Goal: Transaction & Acquisition: Book appointment/travel/reservation

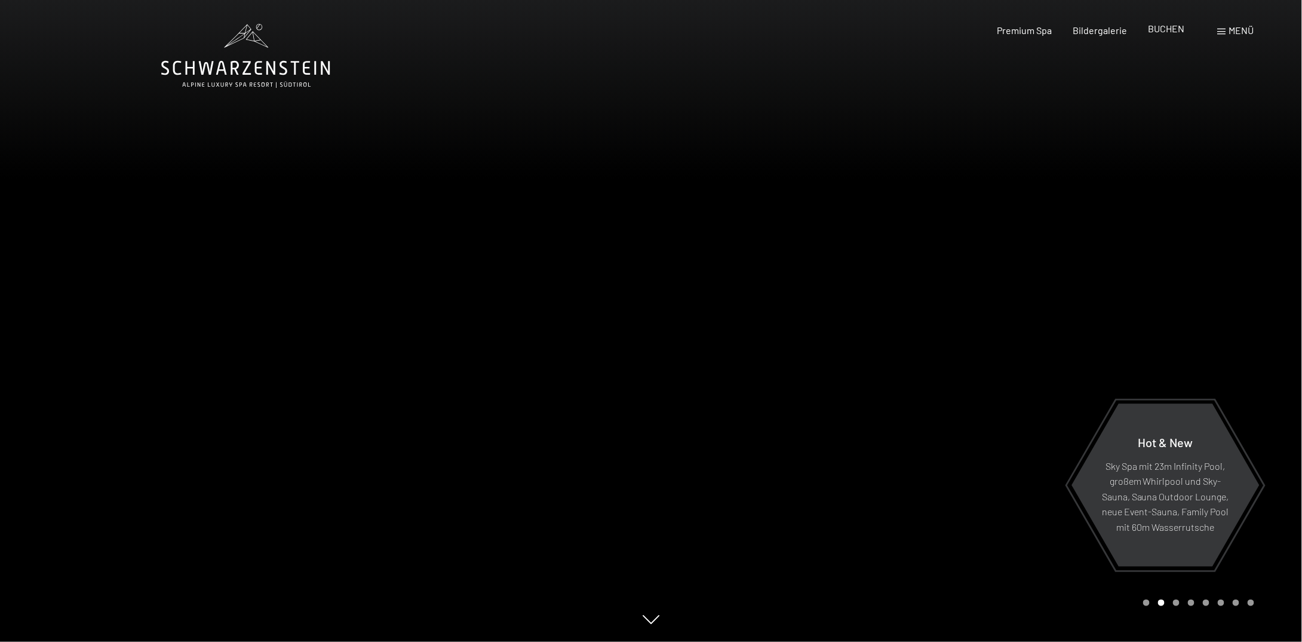
click at [1169, 32] on span "BUCHEN" at bounding box center [1167, 28] width 36 height 11
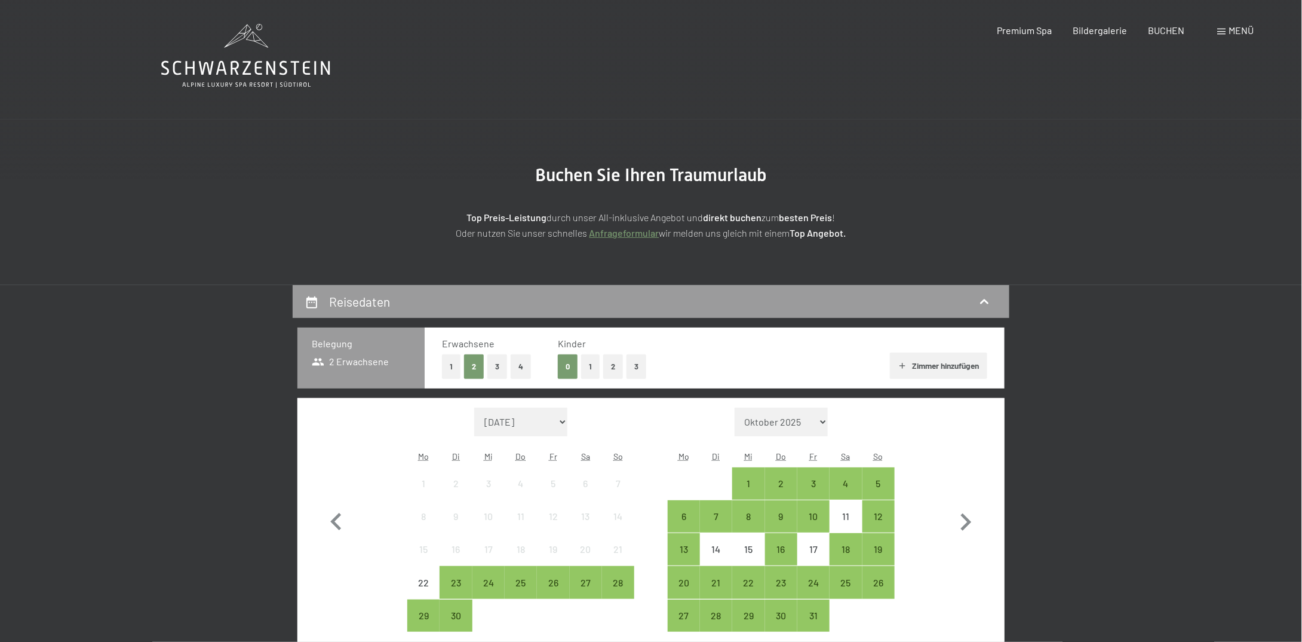
click at [636, 366] on button "3" at bounding box center [637, 366] width 20 height 24
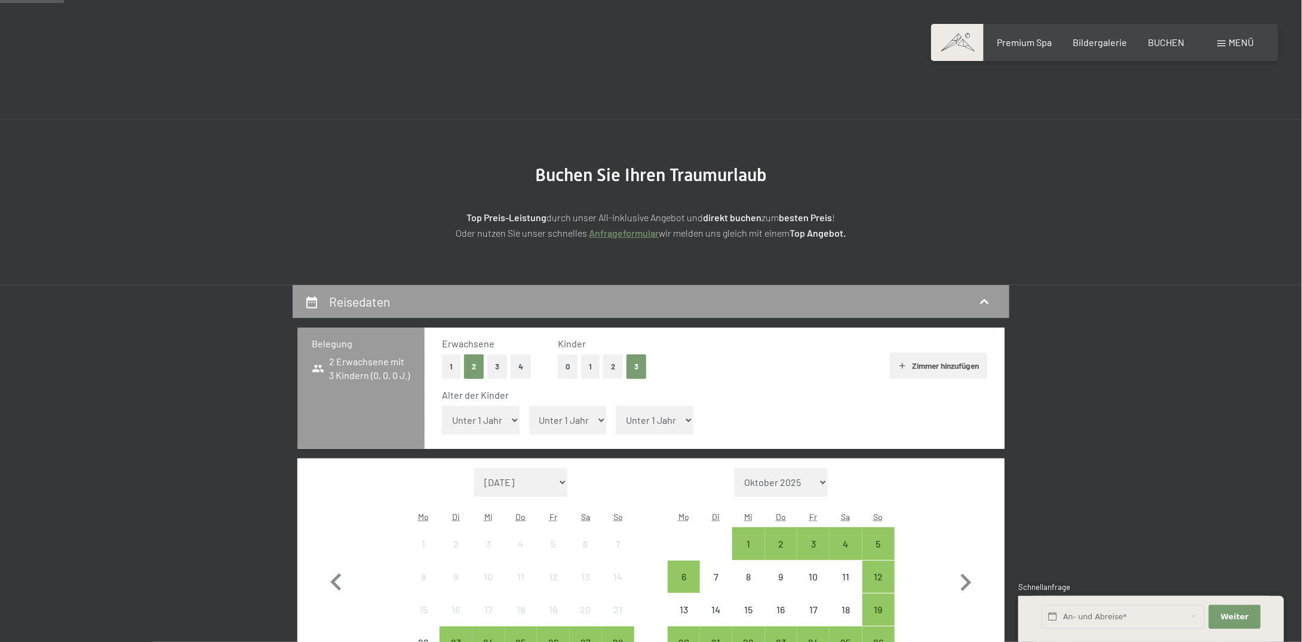
scroll to position [60, 0]
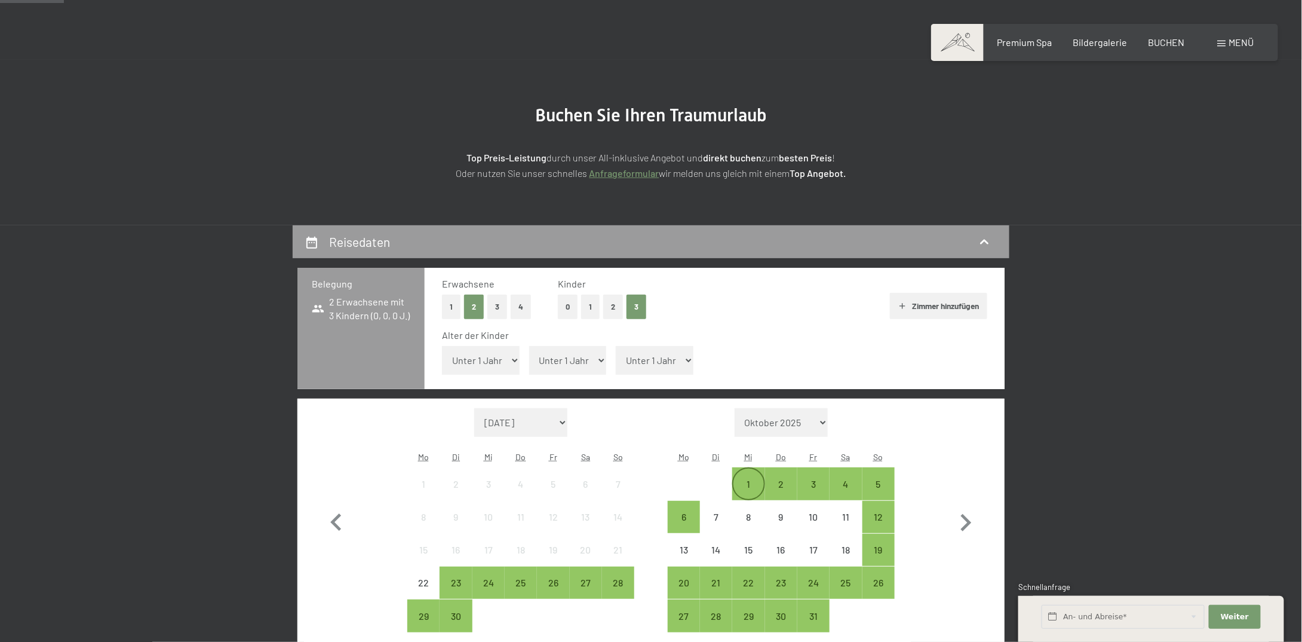
click at [747, 485] on div "1" at bounding box center [749, 494] width 30 height 30
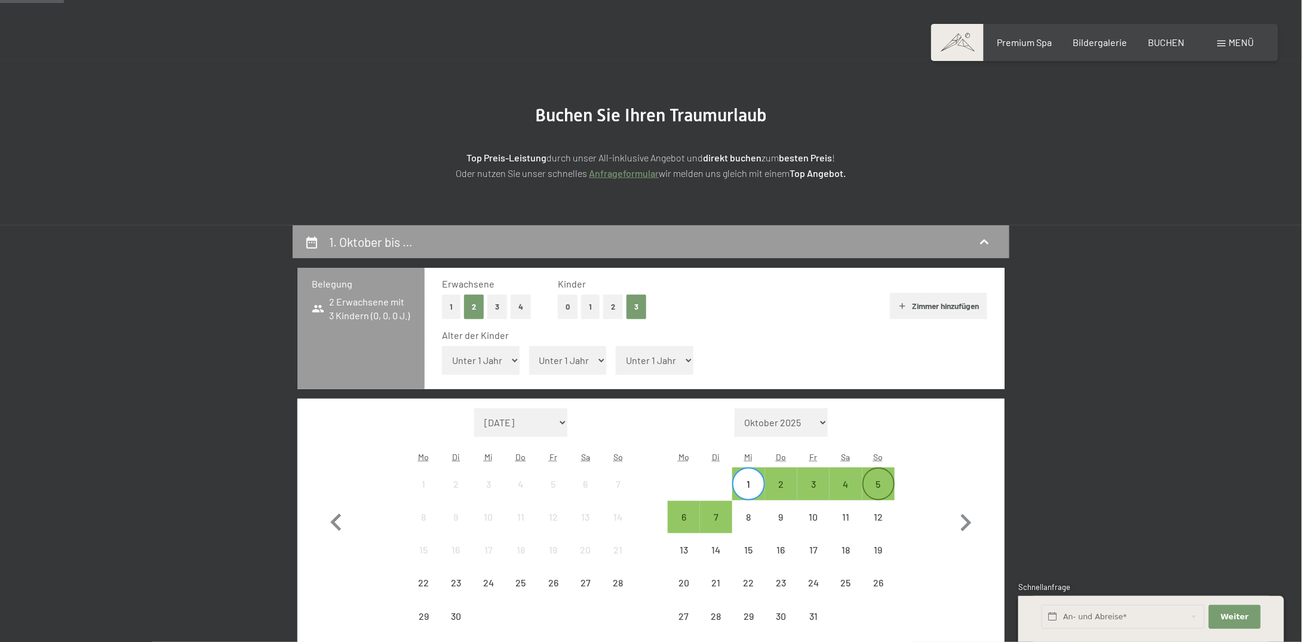
click at [883, 488] on div "5" at bounding box center [879, 494] width 30 height 30
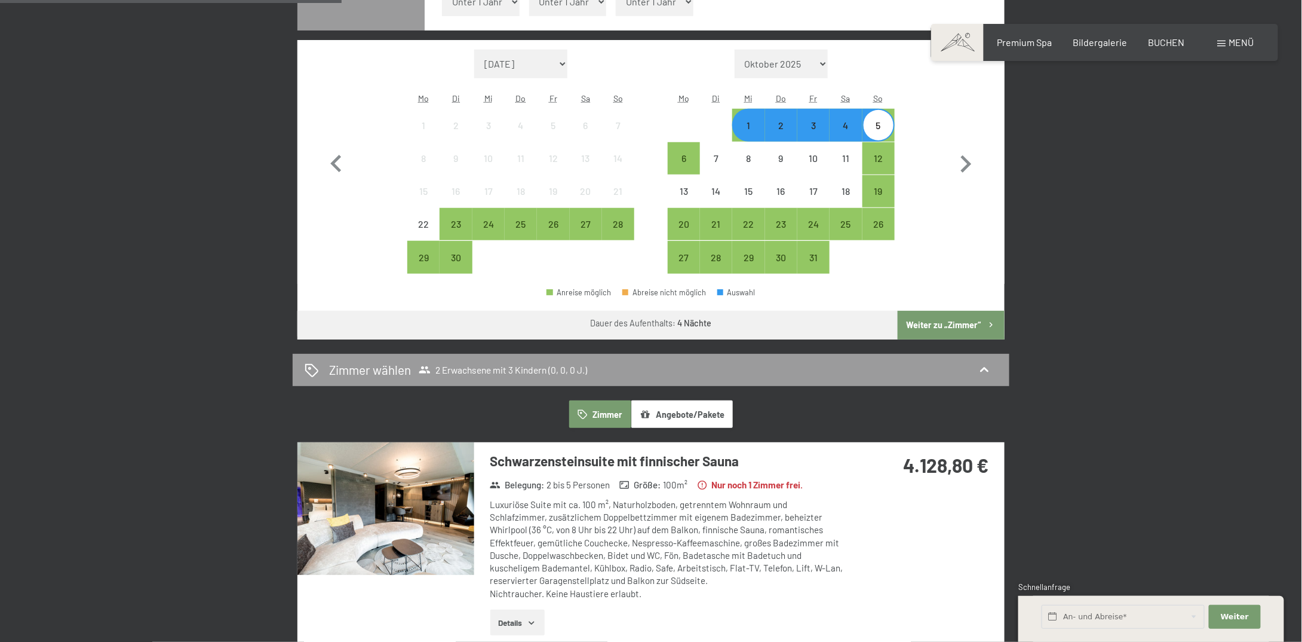
scroll to position [657, 0]
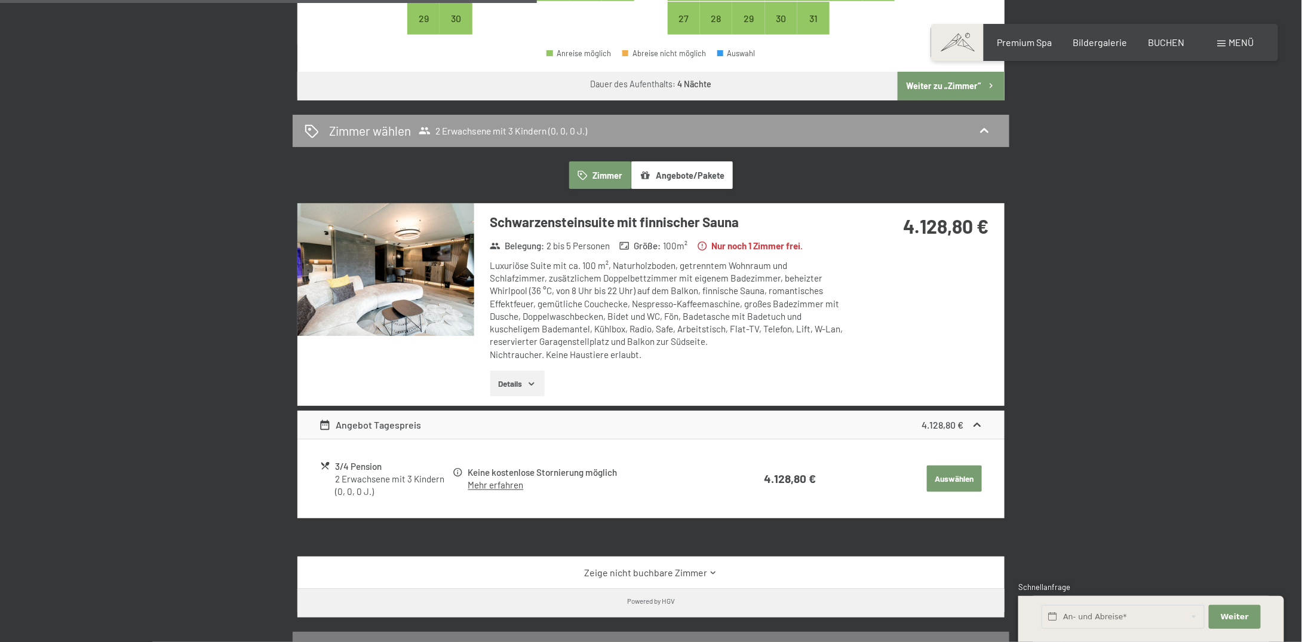
click at [960, 475] on button "Auswählen" at bounding box center [954, 478] width 55 height 26
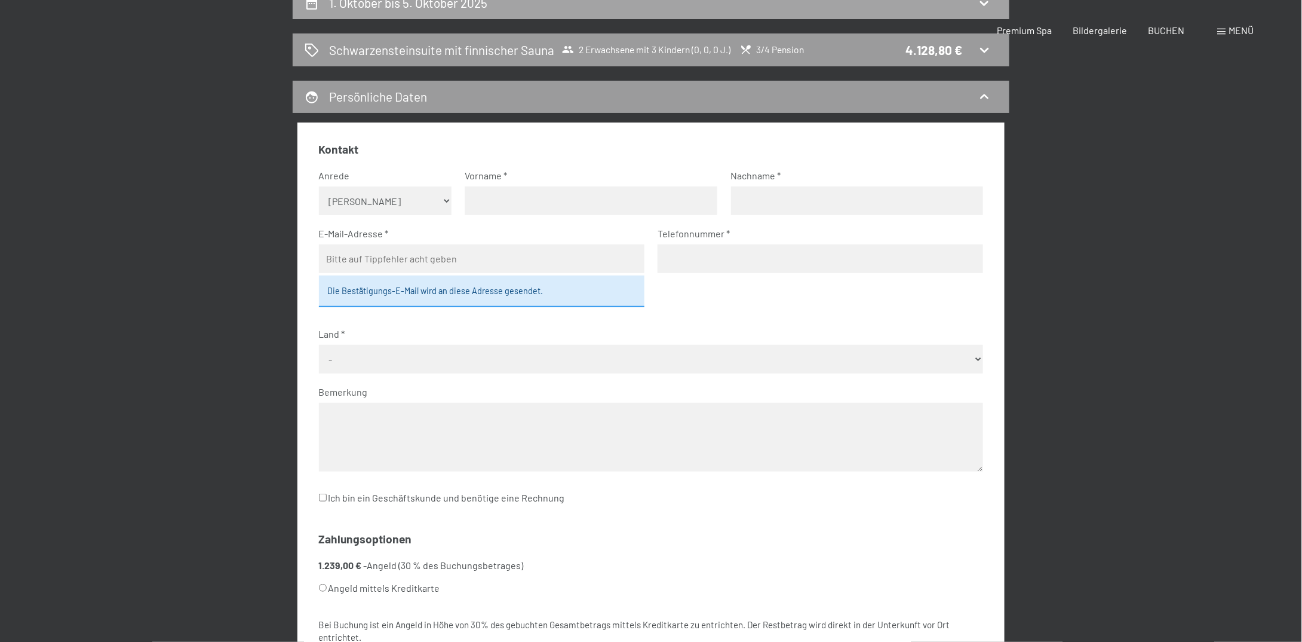
scroll to position [0, 0]
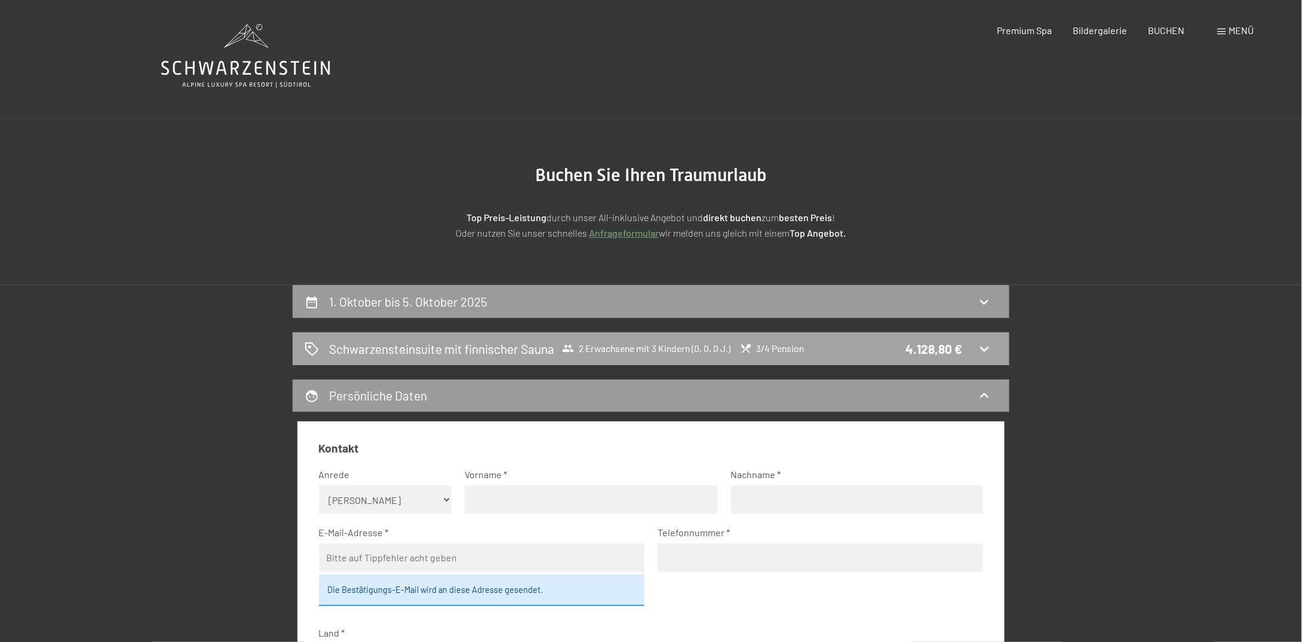
click at [376, 346] on h2 "Schwarzensteinsuite mit finnischer Sauna" at bounding box center [442, 348] width 225 height 17
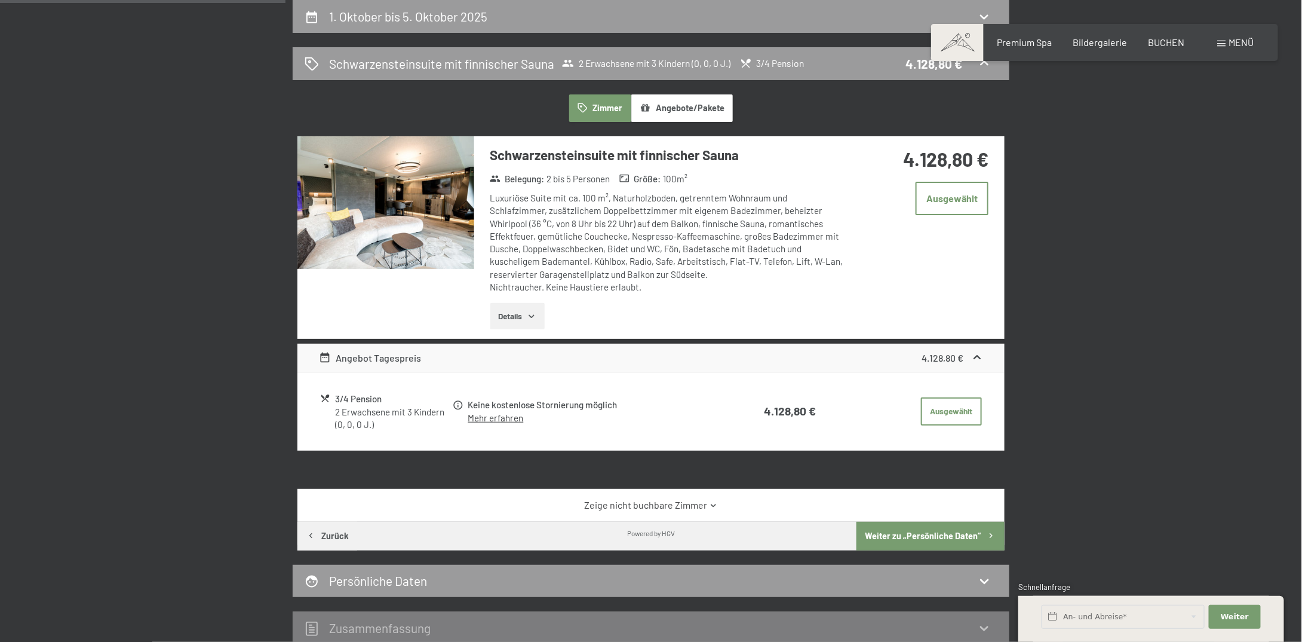
click at [506, 315] on button "Details" at bounding box center [517, 316] width 54 height 26
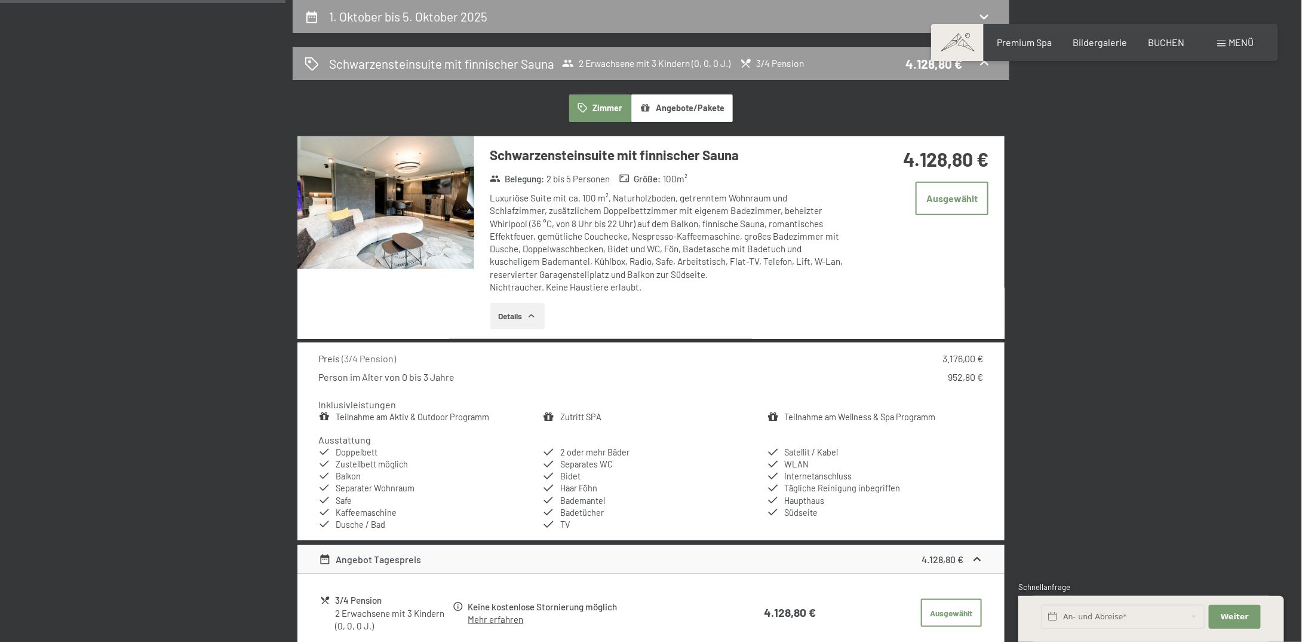
click at [456, 235] on img at bounding box center [386, 202] width 177 height 133
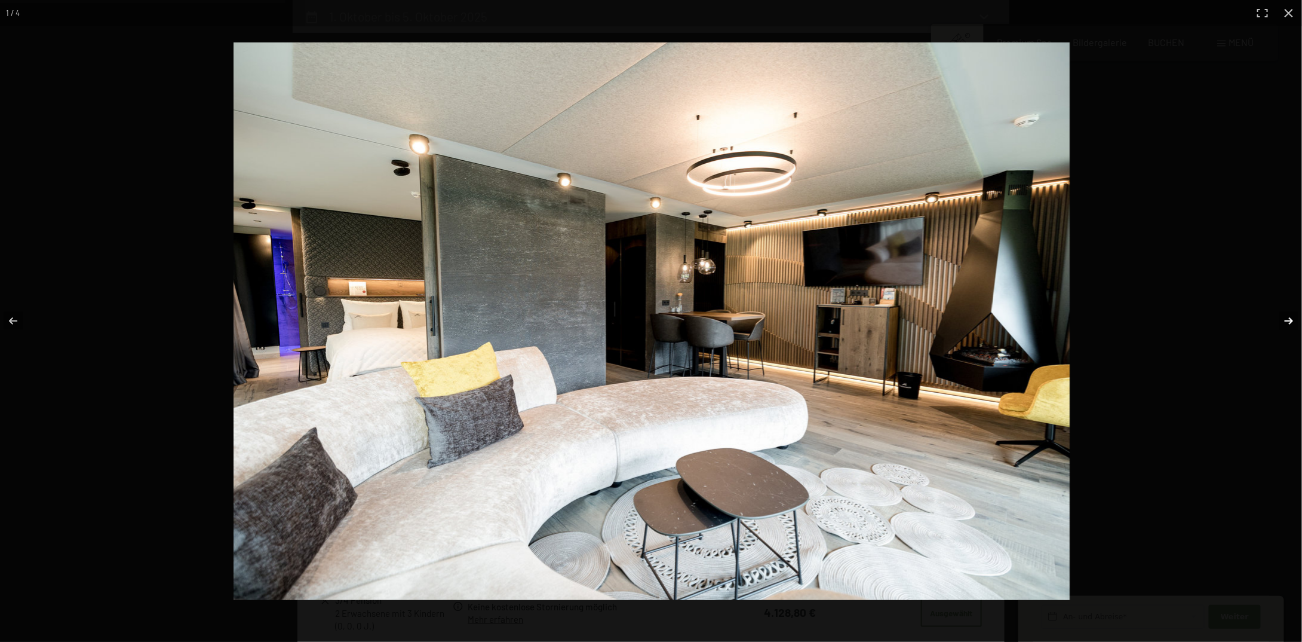
click at [1290, 318] on button "button" at bounding box center [1282, 321] width 42 height 60
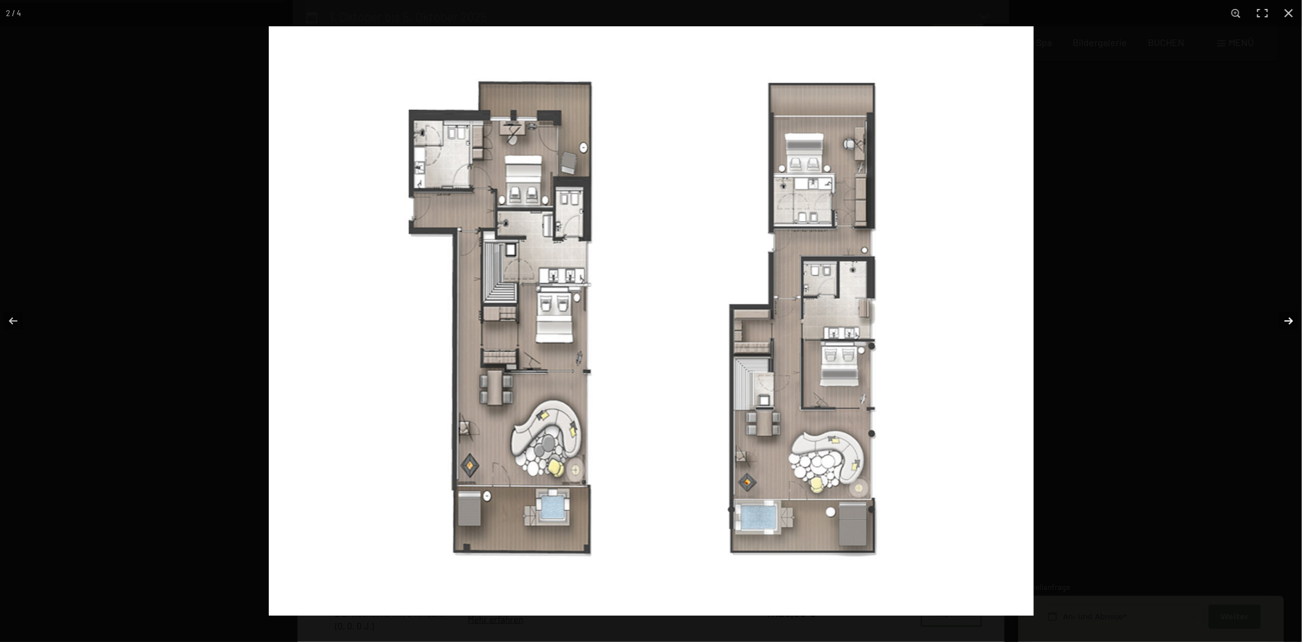
click at [1290, 324] on button "button" at bounding box center [1282, 321] width 42 height 60
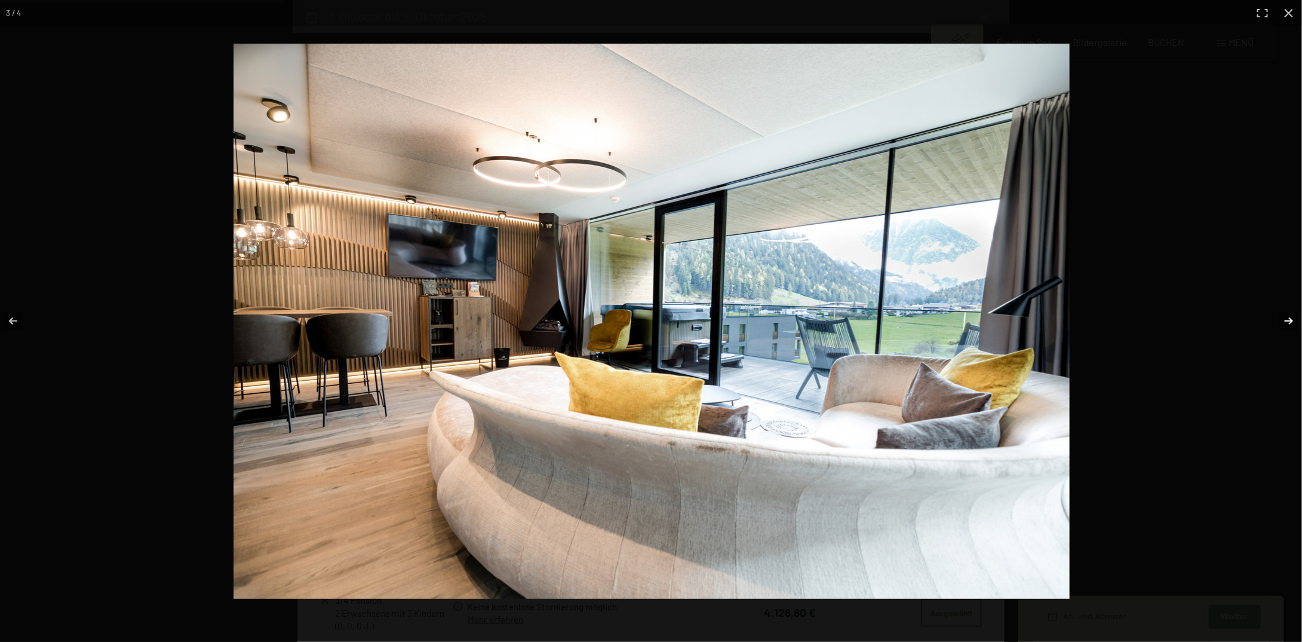
click at [1289, 322] on button "button" at bounding box center [1282, 321] width 42 height 60
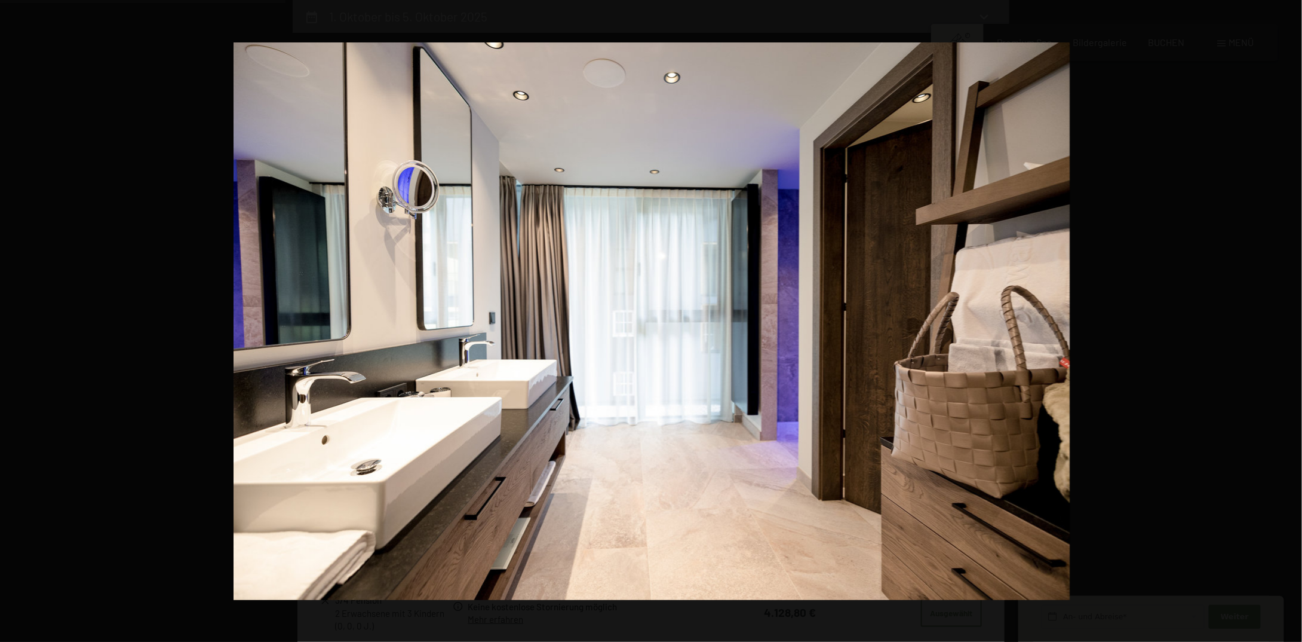
click at [1289, 322] on button "button" at bounding box center [1282, 321] width 42 height 60
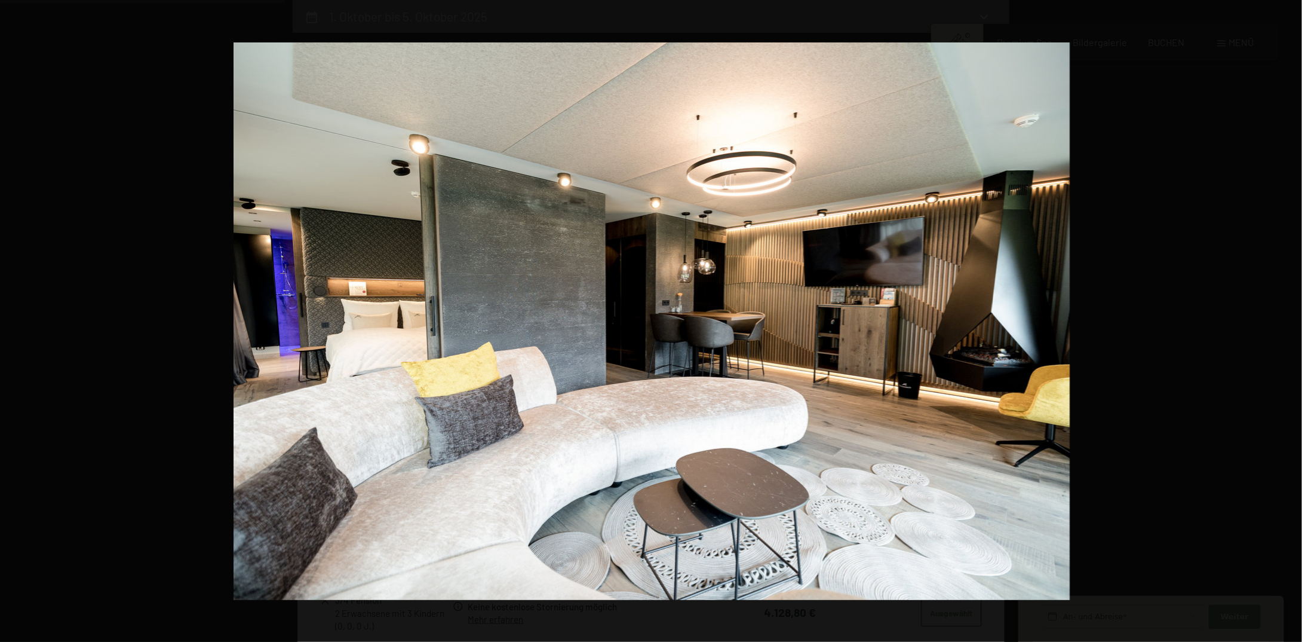
click at [1289, 322] on button "button" at bounding box center [1282, 321] width 42 height 60
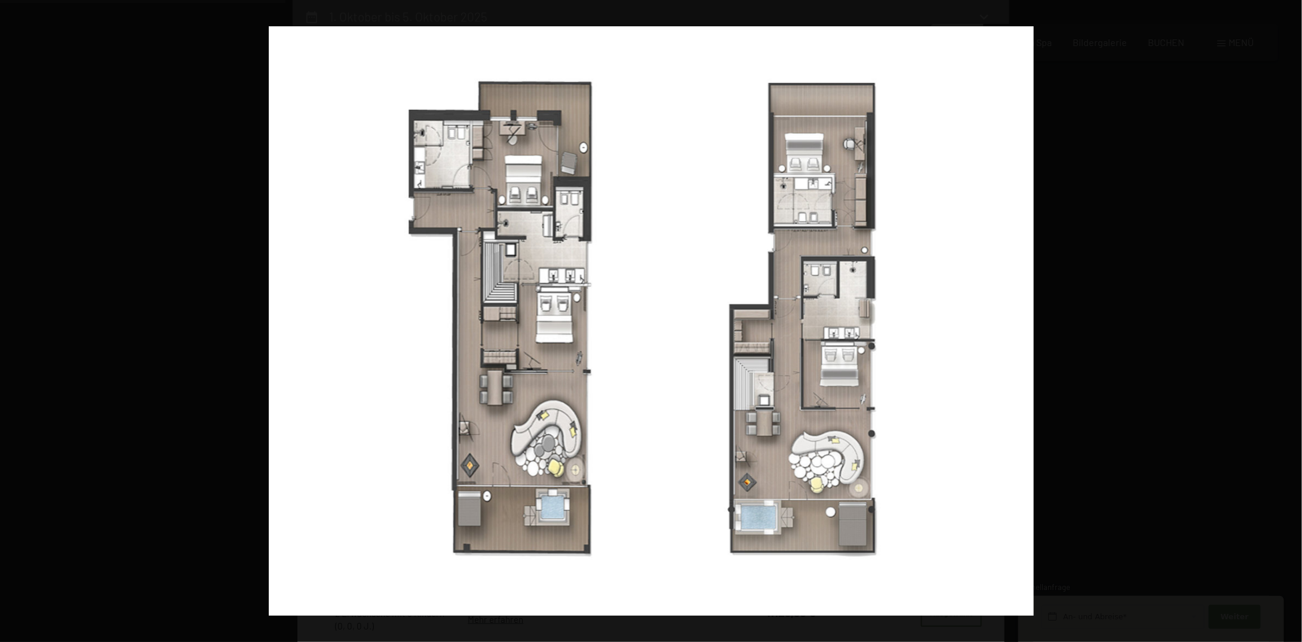
click at [1289, 322] on button "button" at bounding box center [1282, 321] width 42 height 60
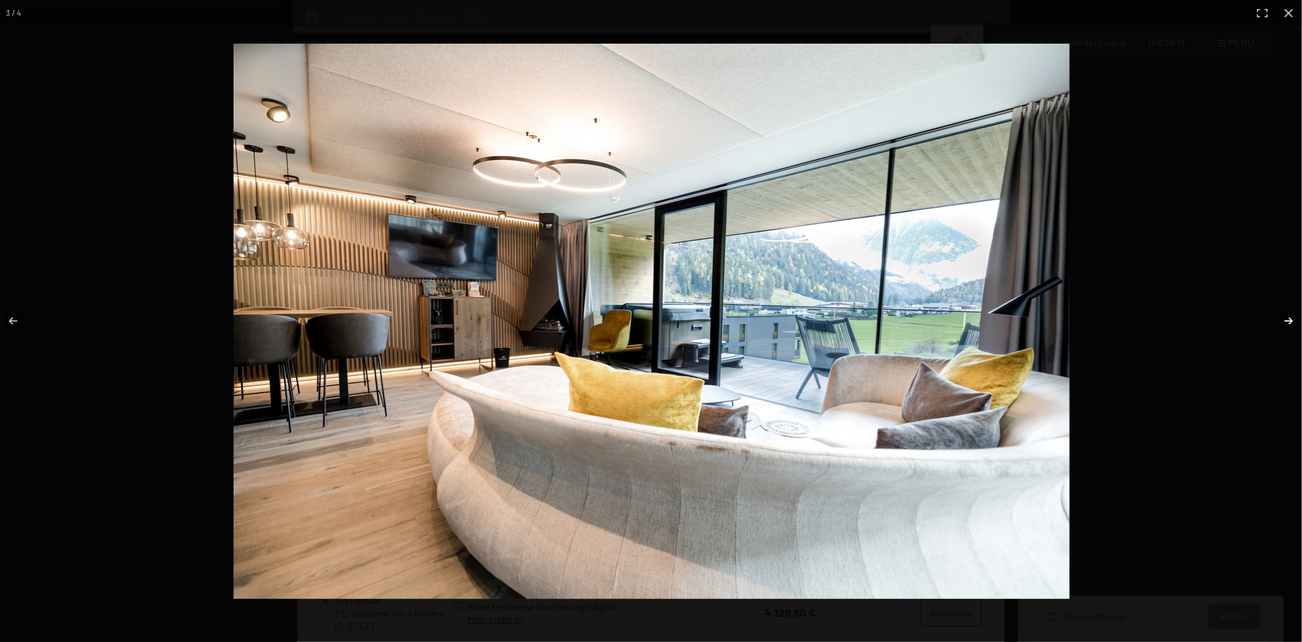
click at [1288, 323] on button "button" at bounding box center [1282, 321] width 42 height 60
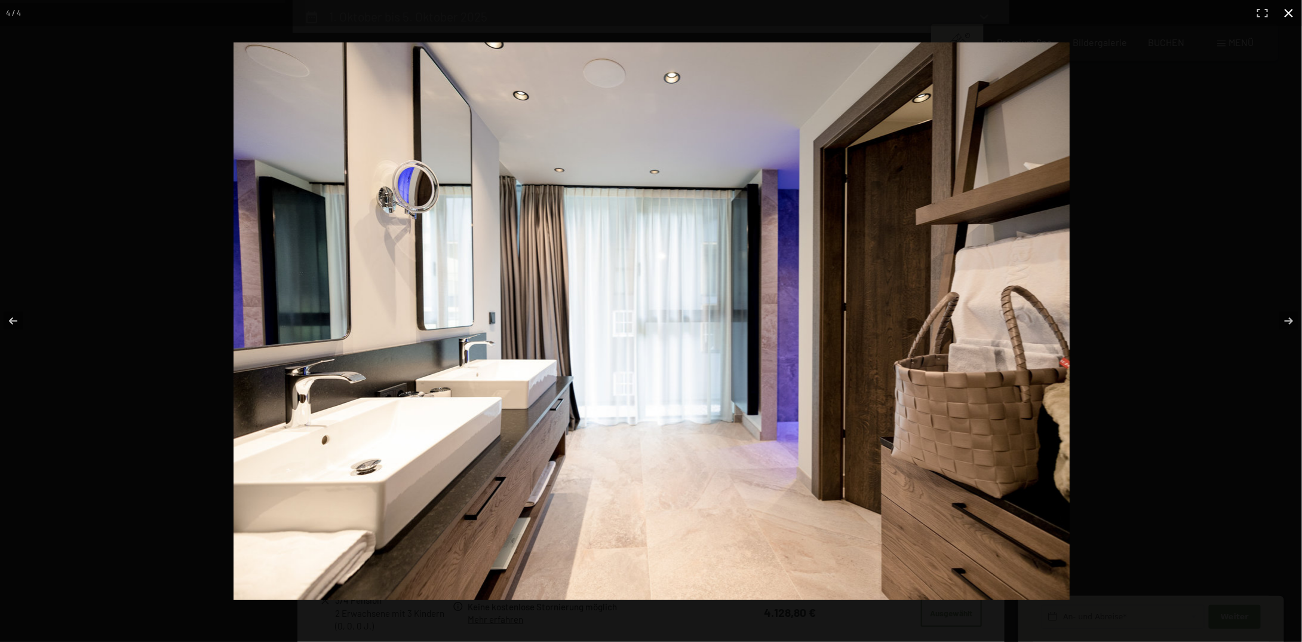
click at [1291, 15] on button "button" at bounding box center [1289, 13] width 26 height 26
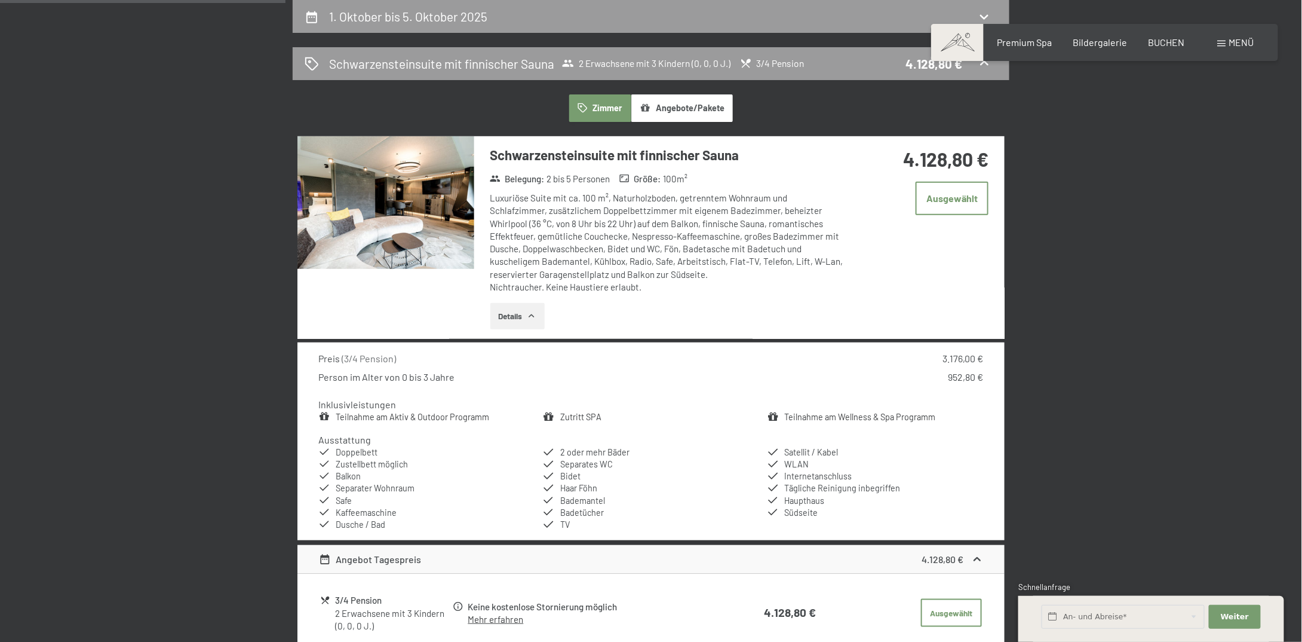
click at [533, 311] on icon "button" at bounding box center [532, 316] width 10 height 10
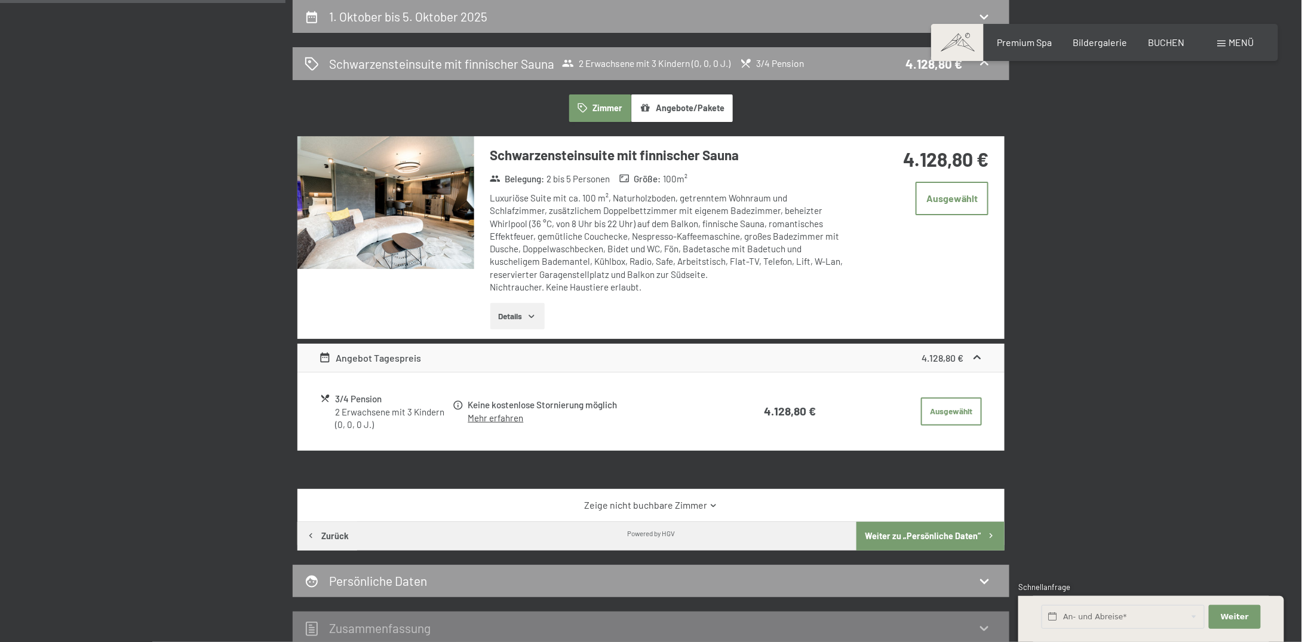
click at [533, 311] on icon "button" at bounding box center [532, 316] width 10 height 10
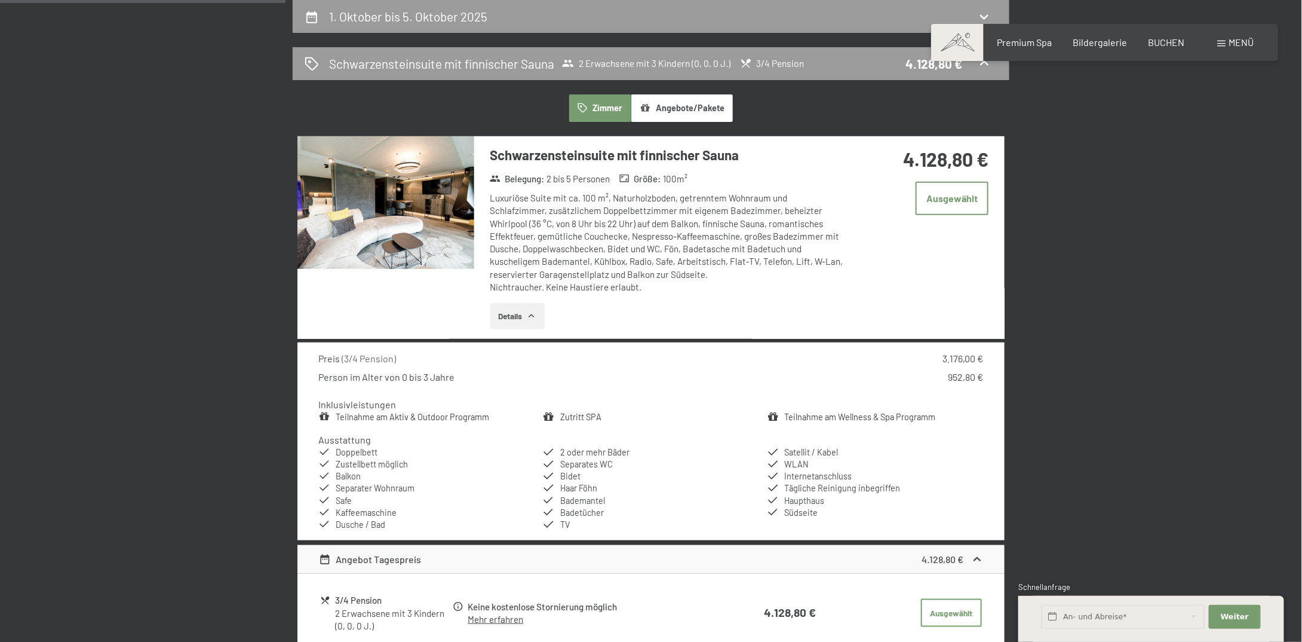
drag, startPoint x: 562, startPoint y: 450, endPoint x: 627, endPoint y: 500, distance: 82.2
click at [627, 507] on ul "Doppelbett Zustellbett möglich Balkon Separater Wohnraum Safe Kaffeemaschine Du…" at bounding box center [651, 488] width 665 height 84
click at [498, 500] on li "Safe" at bounding box center [427, 501] width 216 height 12
click at [447, 461] on li "Zustellbett möglich" at bounding box center [427, 464] width 216 height 12
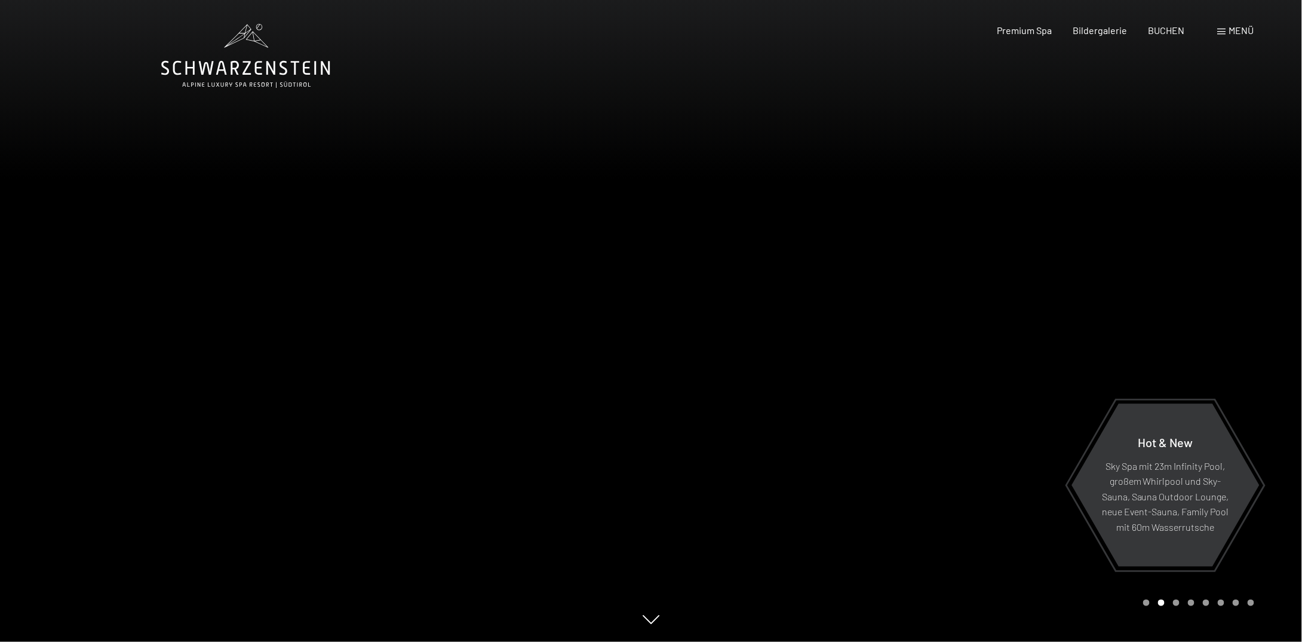
click at [1225, 29] on span at bounding box center [1222, 32] width 8 height 6
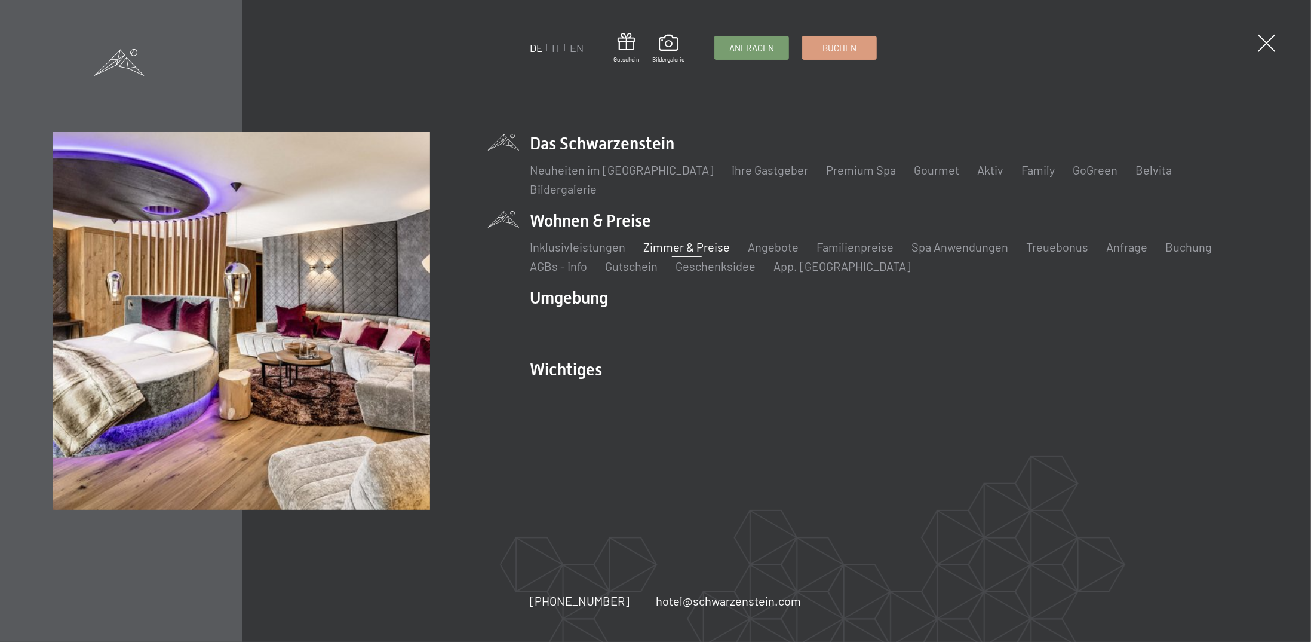
click at [667, 240] on link "Zimmer & Preise" at bounding box center [686, 247] width 87 height 14
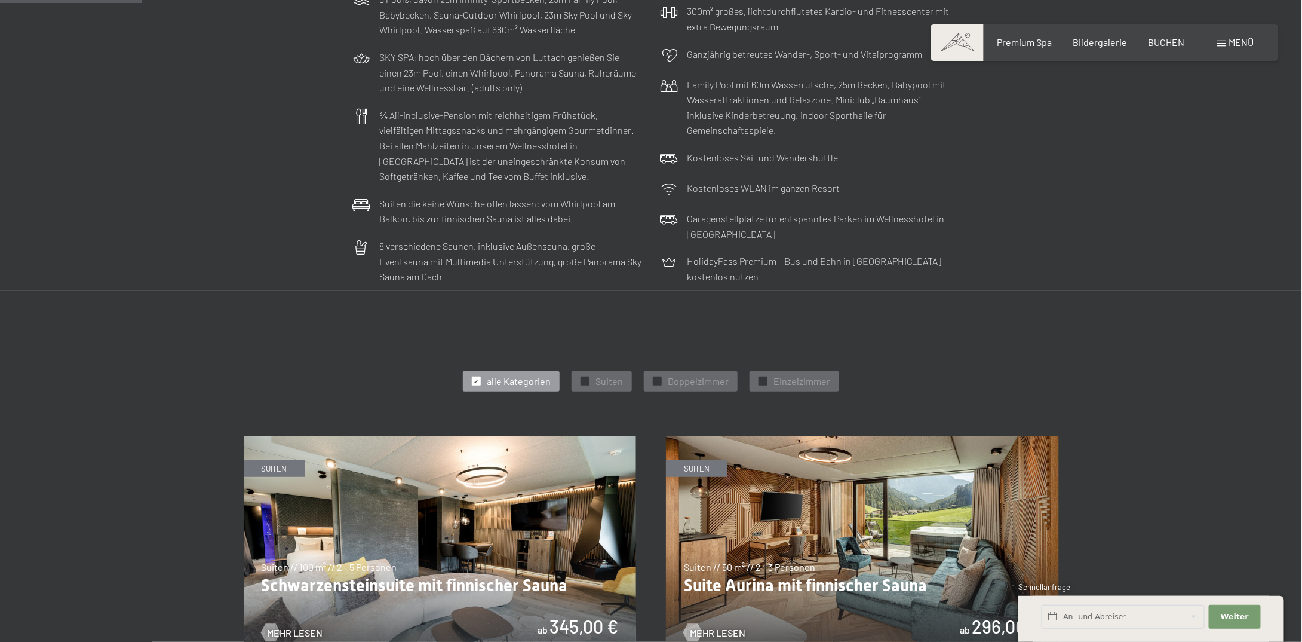
scroll to position [418, 0]
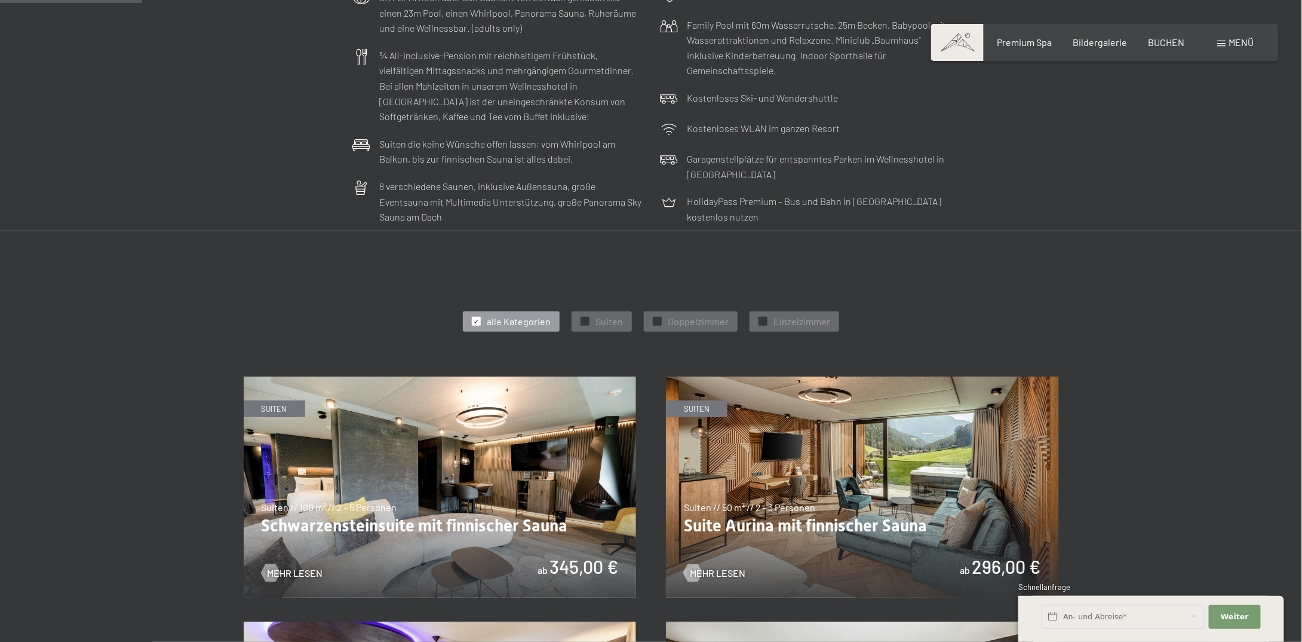
click at [381, 514] on img at bounding box center [440, 486] width 393 height 221
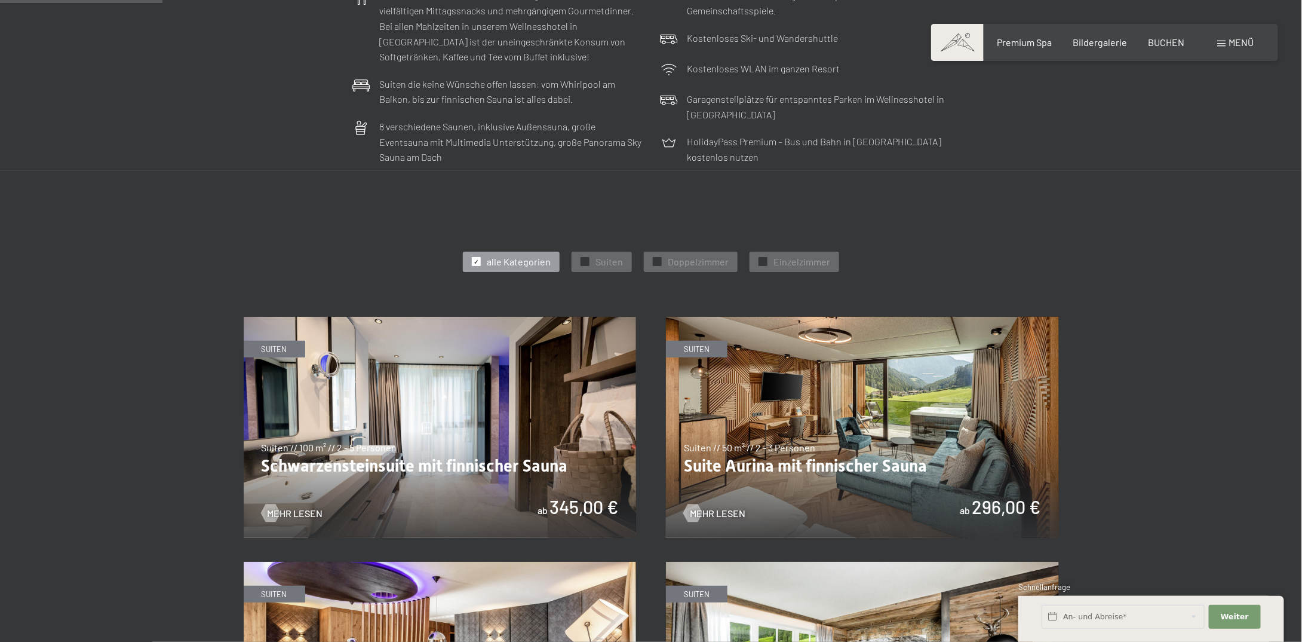
scroll to position [538, 0]
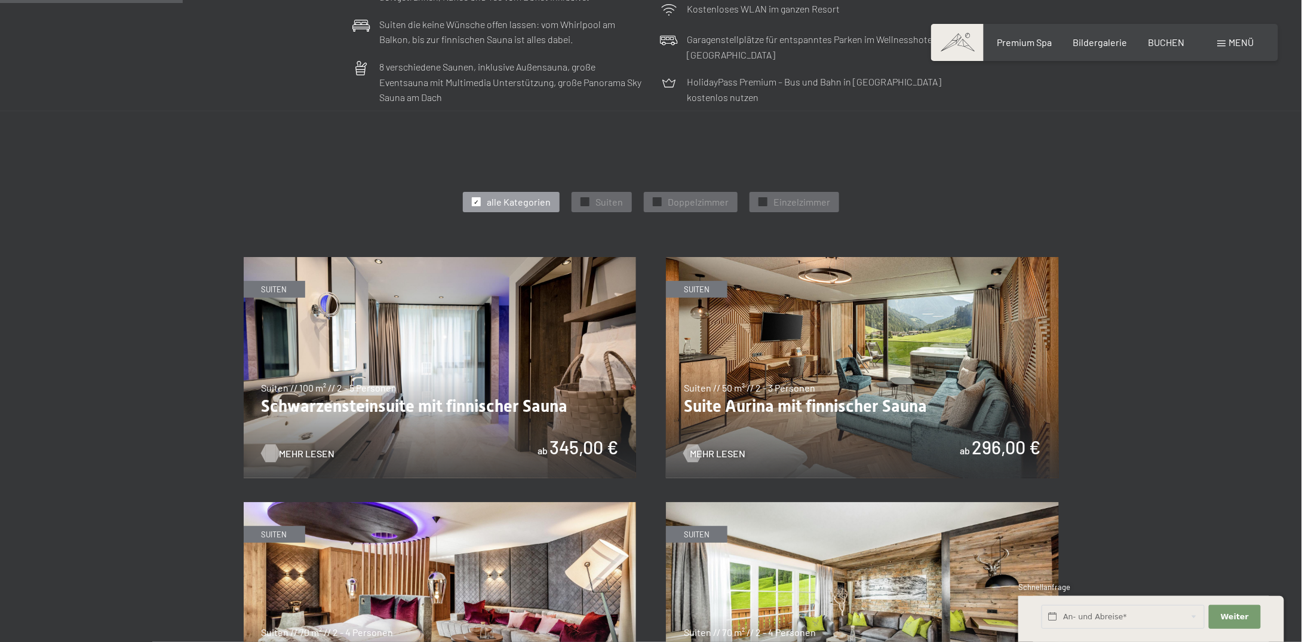
click at [269, 454] on div at bounding box center [270, 453] width 10 height 18
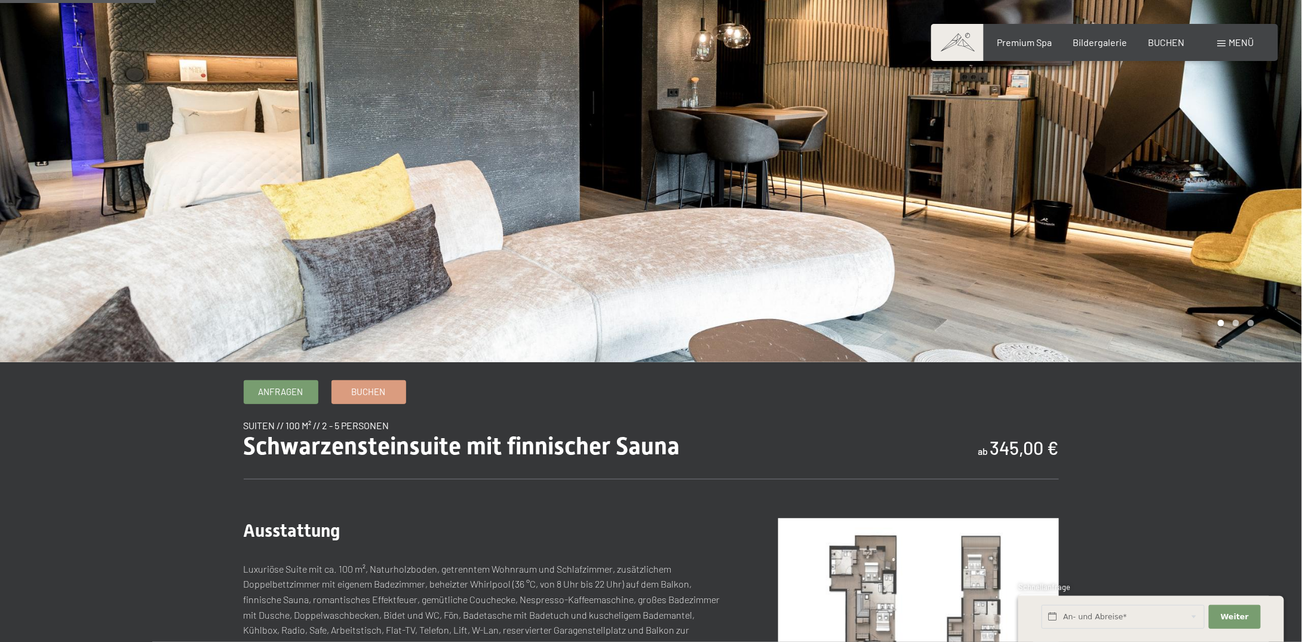
scroll to position [358, 0]
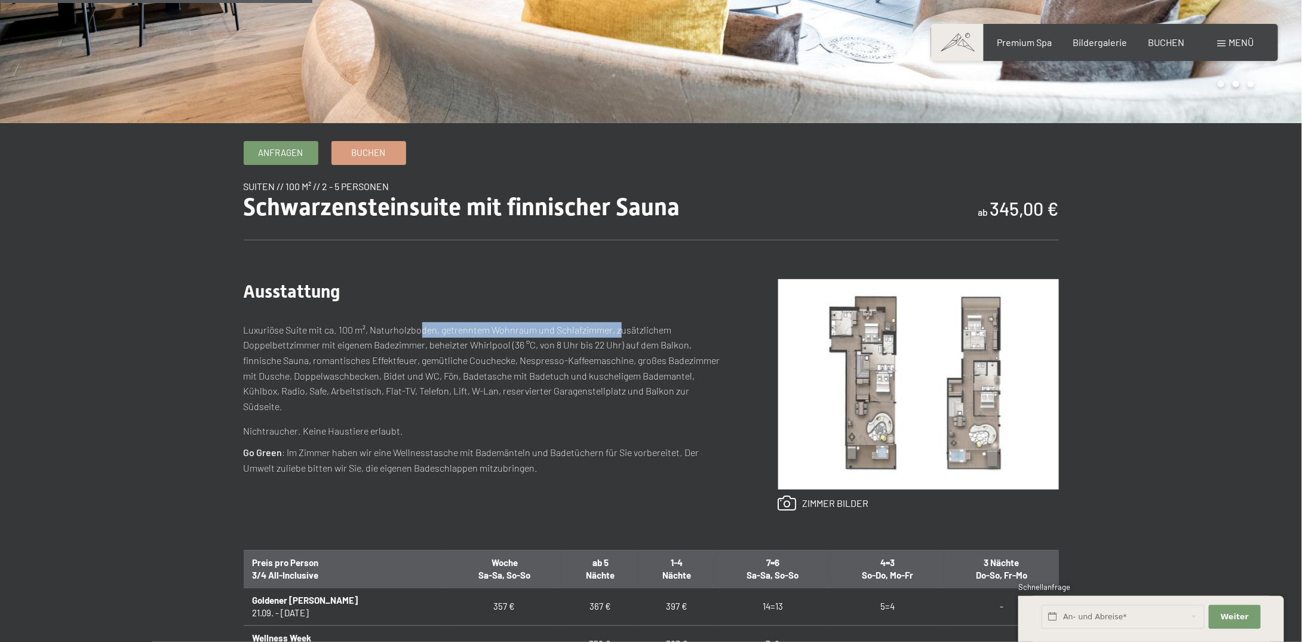
drag, startPoint x: 419, startPoint y: 333, endPoint x: 618, endPoint y: 336, distance: 198.4
click at [618, 336] on p "Luxuriöse Suite mit ca. 100 m², Naturholzboden, getrenntem Wohnraum und Schlafz…" at bounding box center [487, 368] width 487 height 92
click at [605, 332] on p "Luxuriöse Suite mit ca. 100 m², Naturholzboden, getrenntem Wohnraum und Schlafz…" at bounding box center [487, 368] width 487 height 92
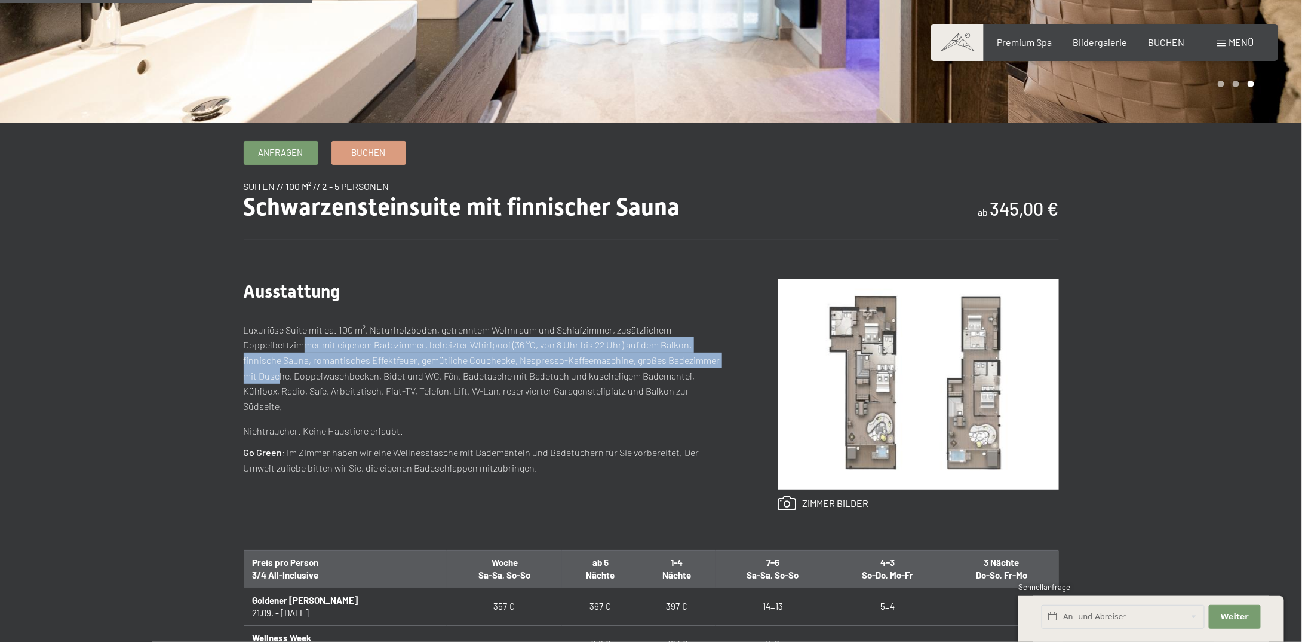
drag, startPoint x: 302, startPoint y: 344, endPoint x: 719, endPoint y: 355, distance: 417.2
click at [719, 355] on p "Luxuriöse Suite mit ca. 100 m², Naturholzboden, getrenntem Wohnraum und Schlafz…" at bounding box center [487, 368] width 487 height 92
click at [520, 351] on p "Luxuriöse Suite mit ca. 100 m², Naturholzboden, getrenntem Wohnraum und Schlafz…" at bounding box center [487, 368] width 487 height 92
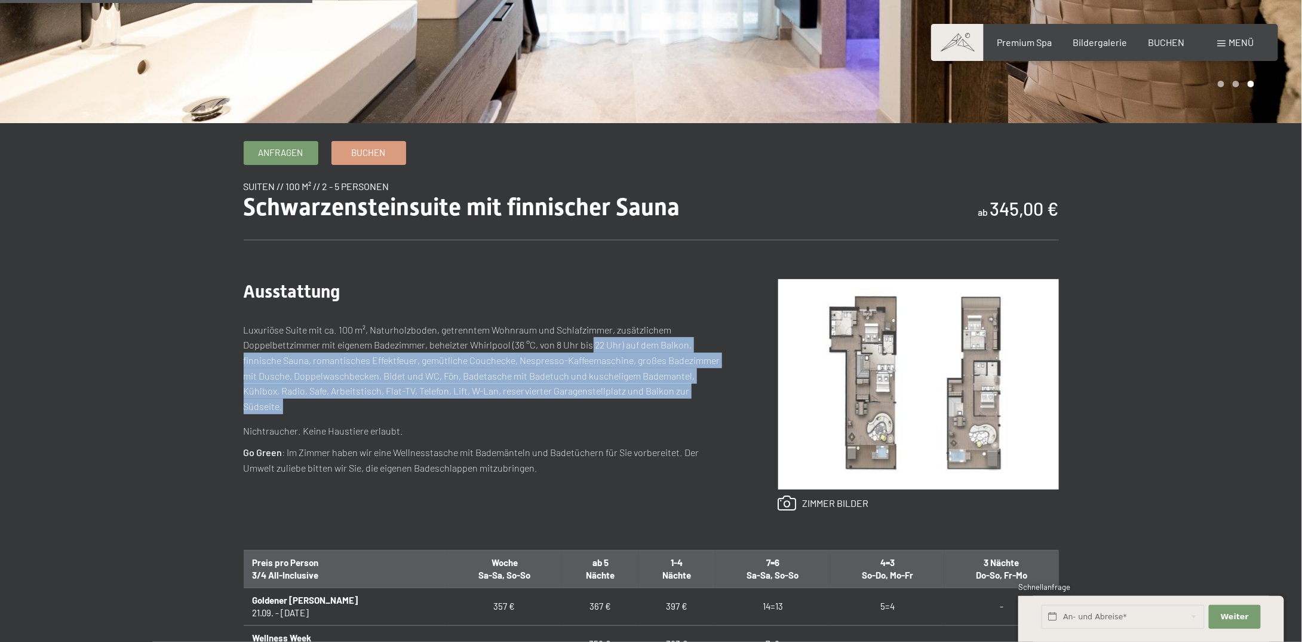
drag, startPoint x: 593, startPoint y: 341, endPoint x: 676, endPoint y: 379, distance: 92.0
click at [684, 384] on p "Luxuriöse Suite mit ca. 100 m², Naturholzboden, getrenntem Wohnraum und Schlafz…" at bounding box center [487, 368] width 487 height 92
click at [428, 370] on p "Luxuriöse Suite mit ca. 100 m², Naturholzboden, getrenntem Wohnraum und Schlafz…" at bounding box center [487, 368] width 487 height 92
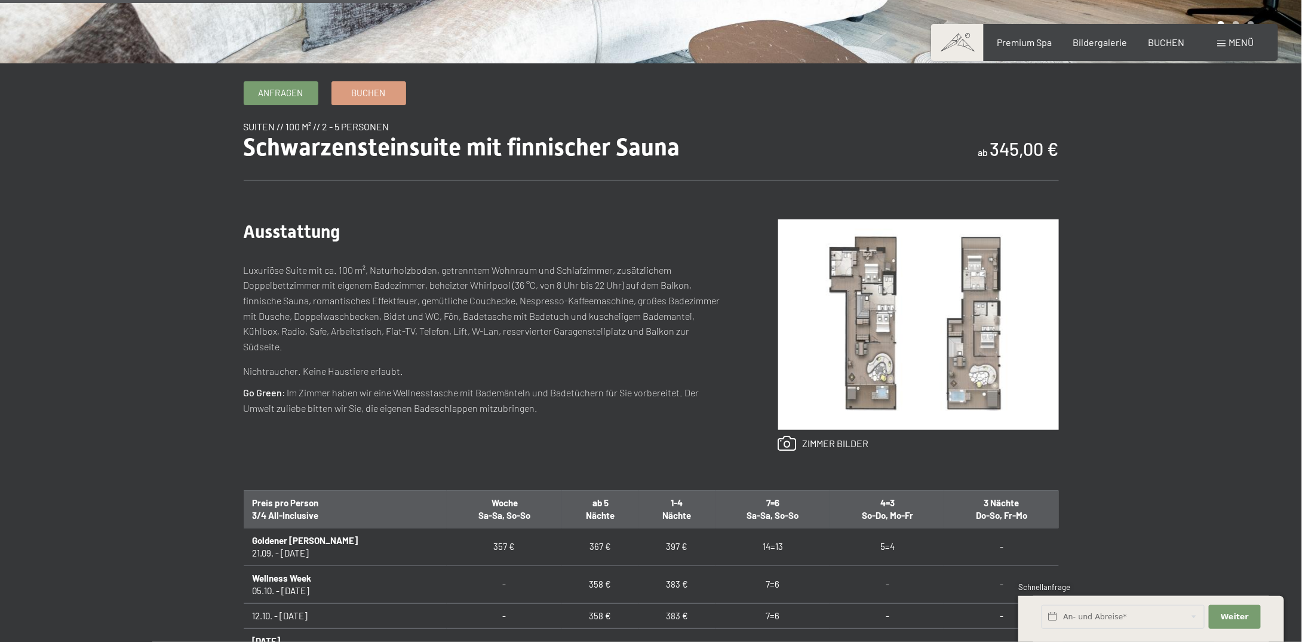
scroll to position [478, 0]
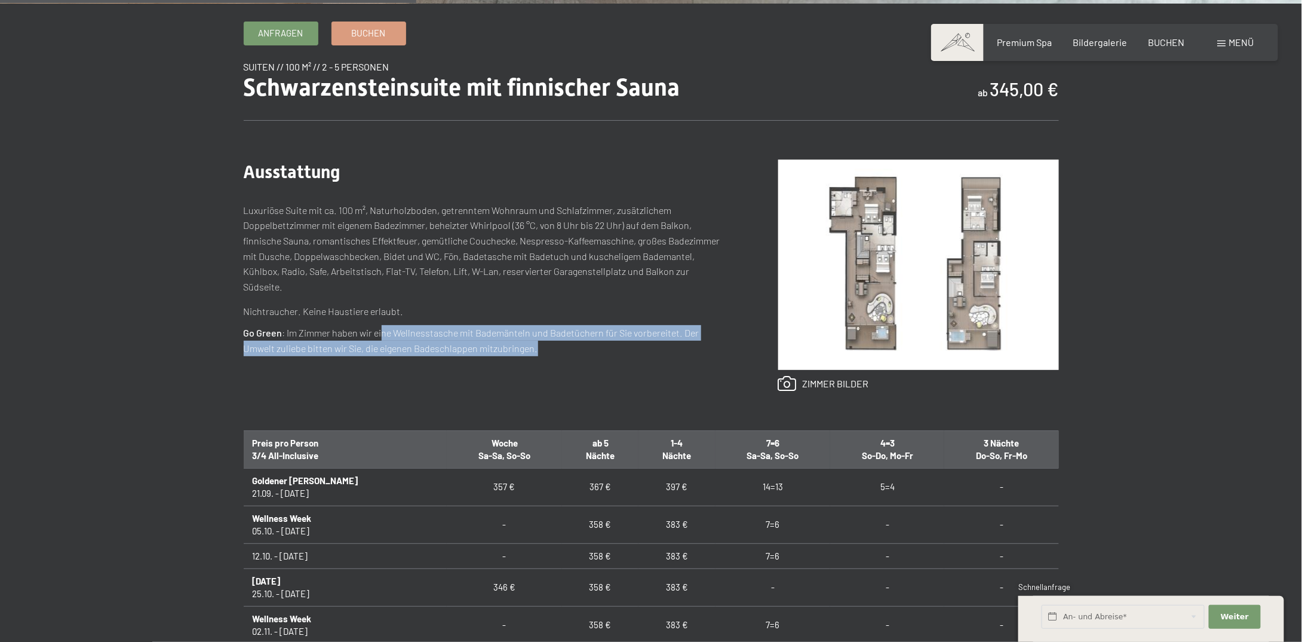
drag, startPoint x: 382, startPoint y: 314, endPoint x: 554, endPoint y: 331, distance: 172.9
click at [554, 331] on p "Go Green : Im [PERSON_NAME] haben wir eine Wellnesstasche mit Bademänteln und B…" at bounding box center [487, 340] width 487 height 30
click at [554, 333] on p "Go Green : Im [PERSON_NAME] haben wir eine Wellnesstasche mit Bademänteln und B…" at bounding box center [487, 340] width 487 height 30
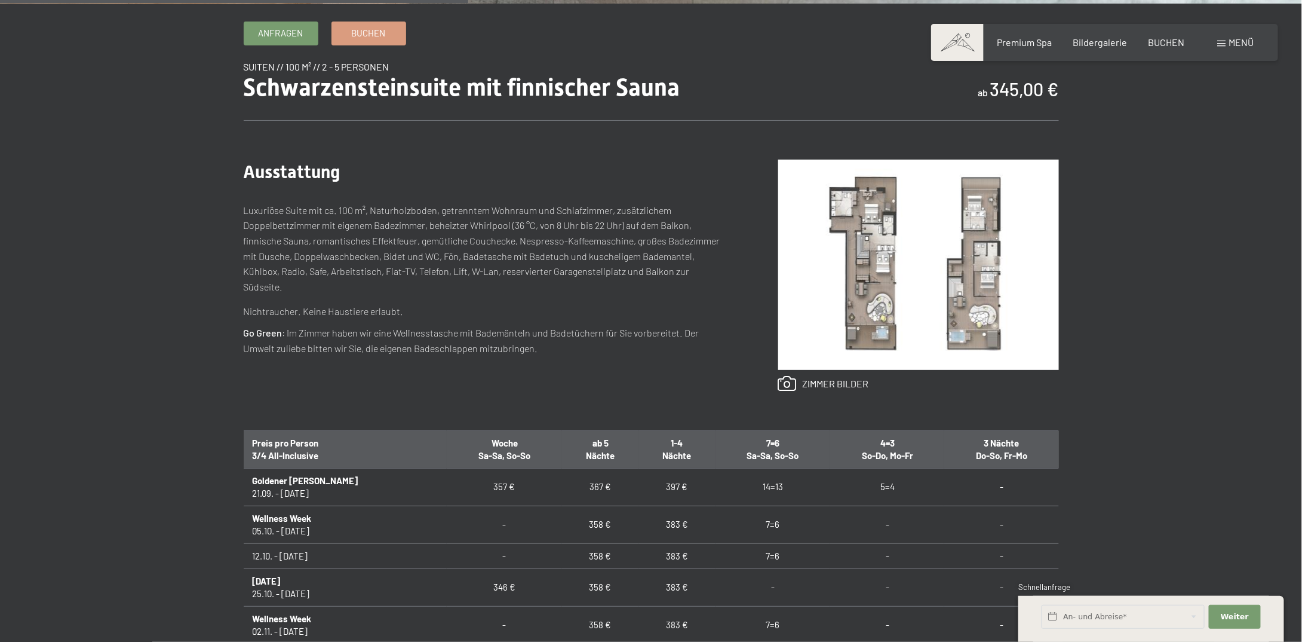
scroll to position [538, 0]
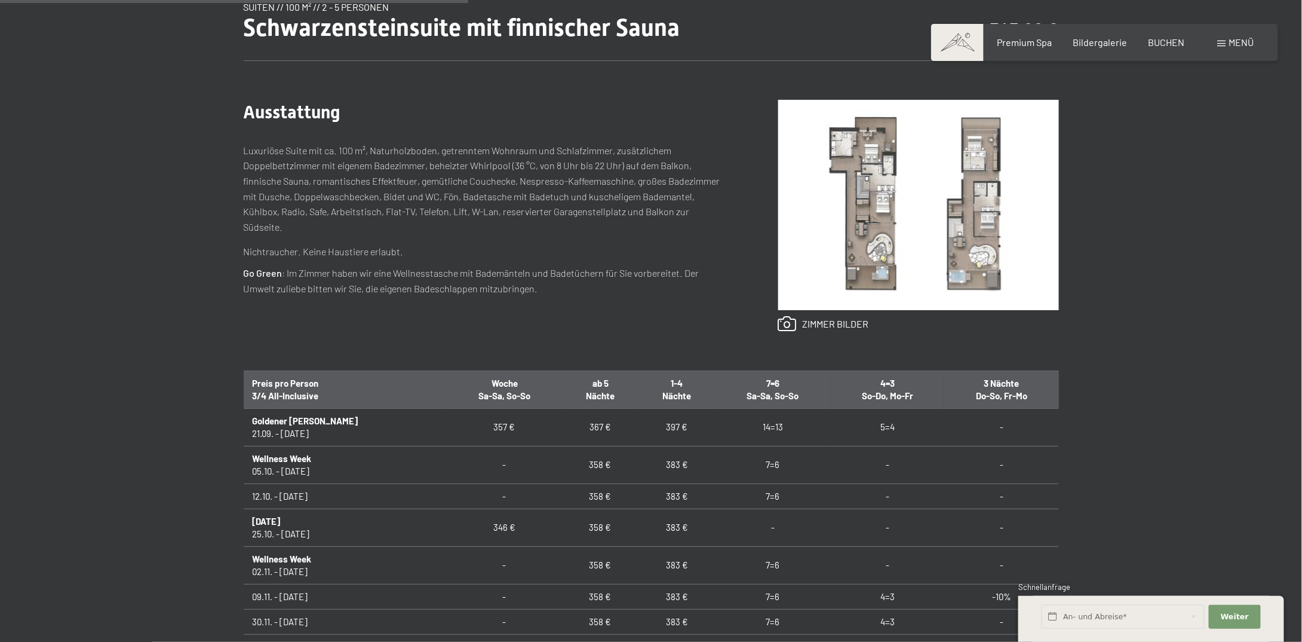
click at [942, 206] on img at bounding box center [918, 205] width 281 height 210
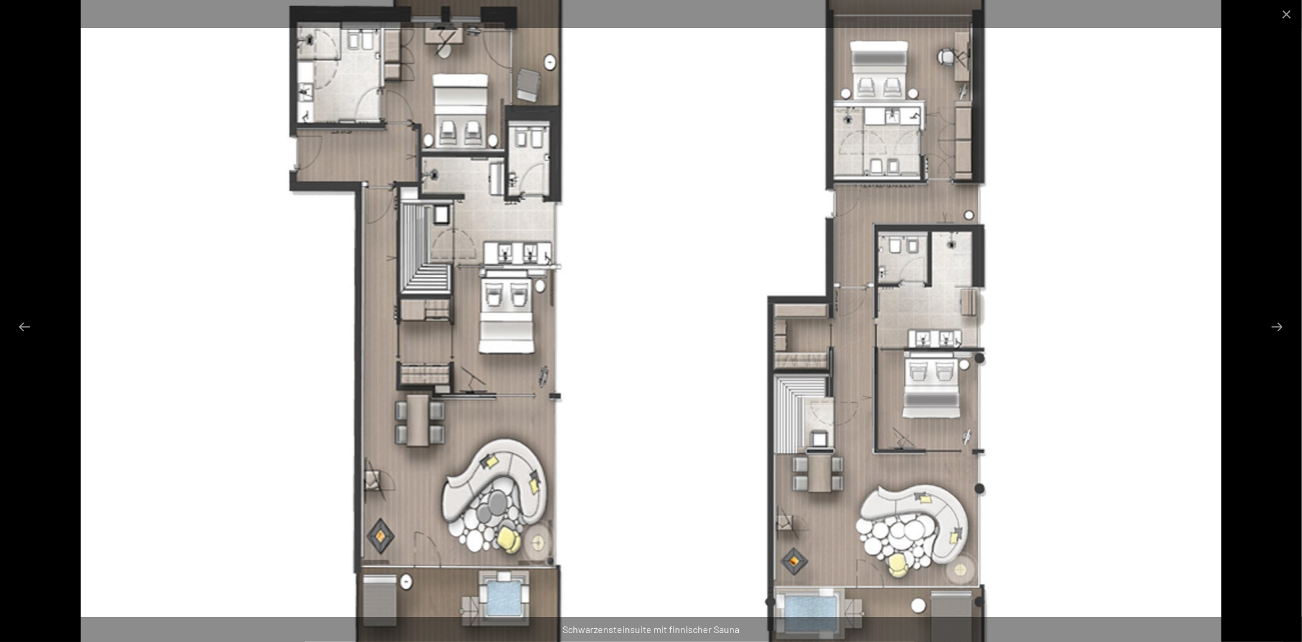
scroll to position [657, 0]
click at [1281, 326] on button "Next slide" at bounding box center [1277, 326] width 25 height 23
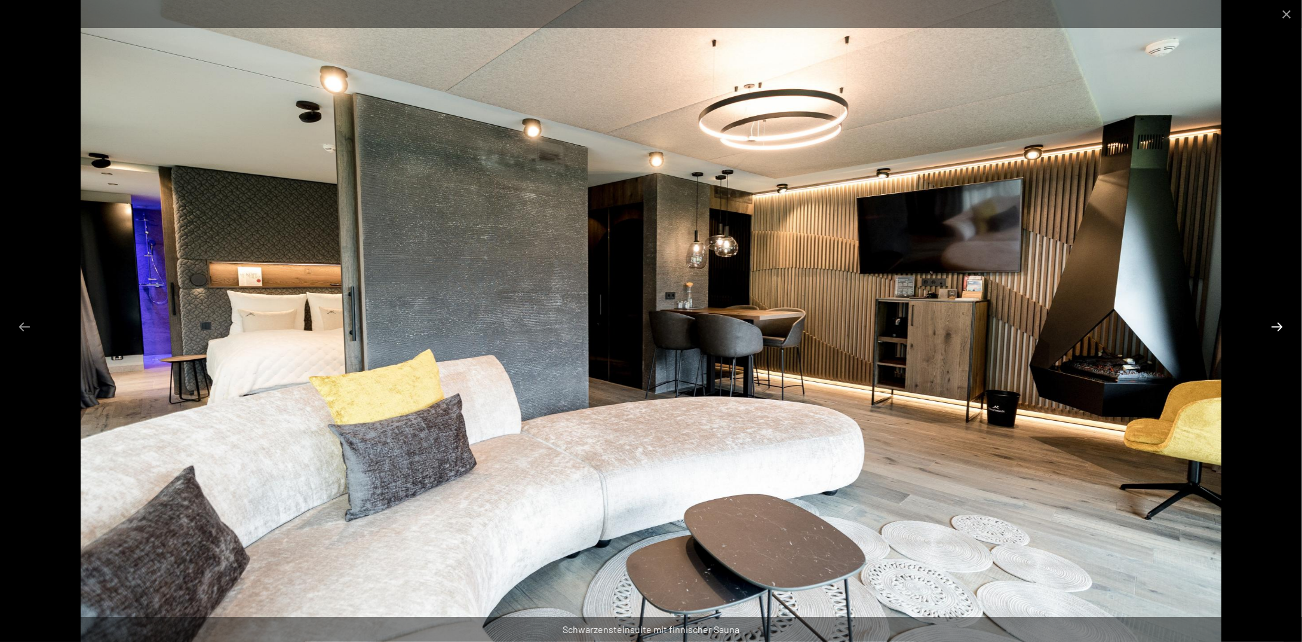
click at [1277, 329] on button "Next slide" at bounding box center [1277, 326] width 25 height 23
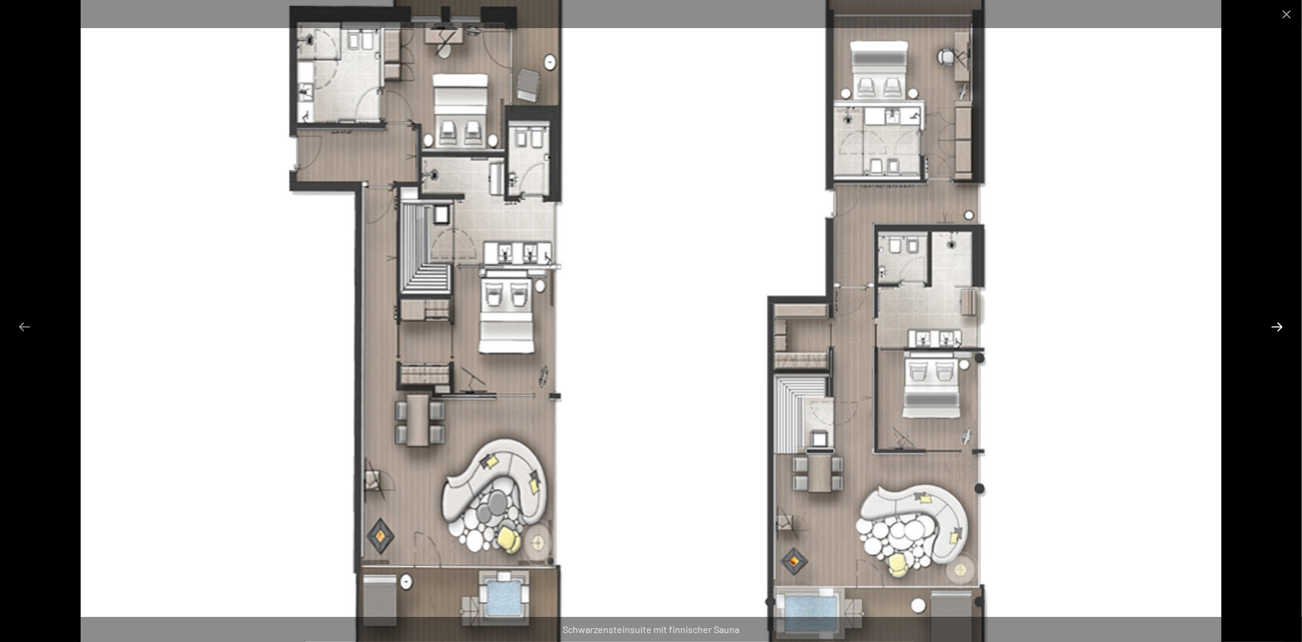
click at [1277, 329] on button "Next slide" at bounding box center [1277, 326] width 25 height 23
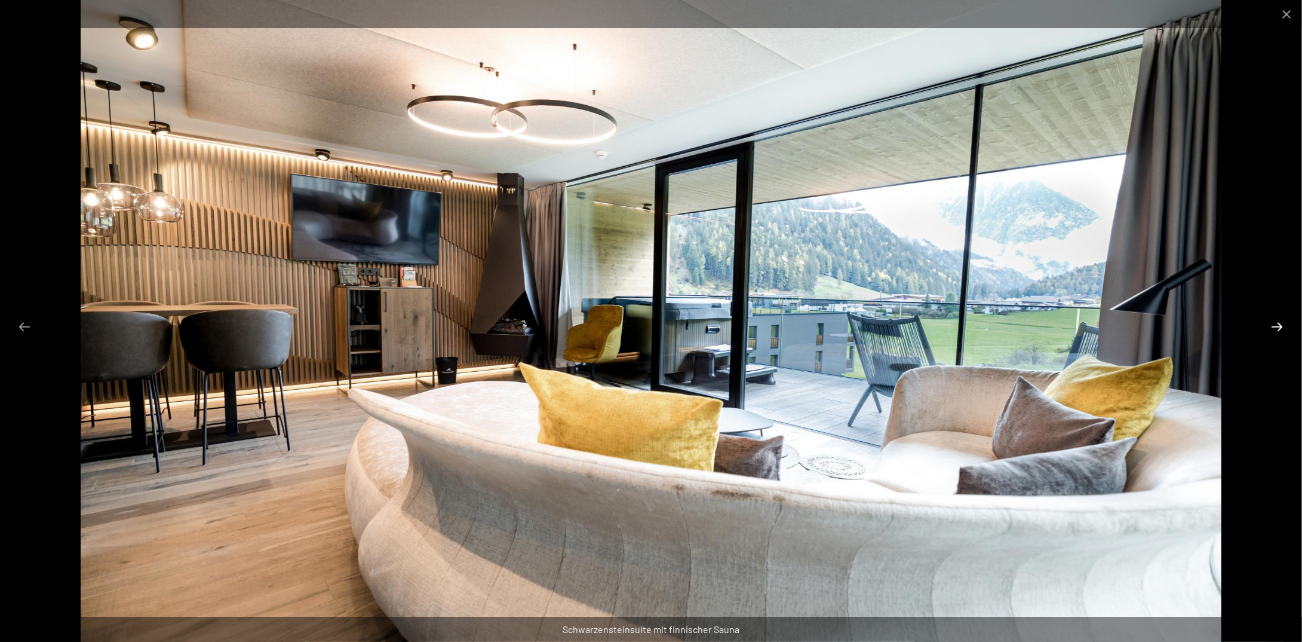
click at [1276, 329] on button "Next slide" at bounding box center [1277, 326] width 25 height 23
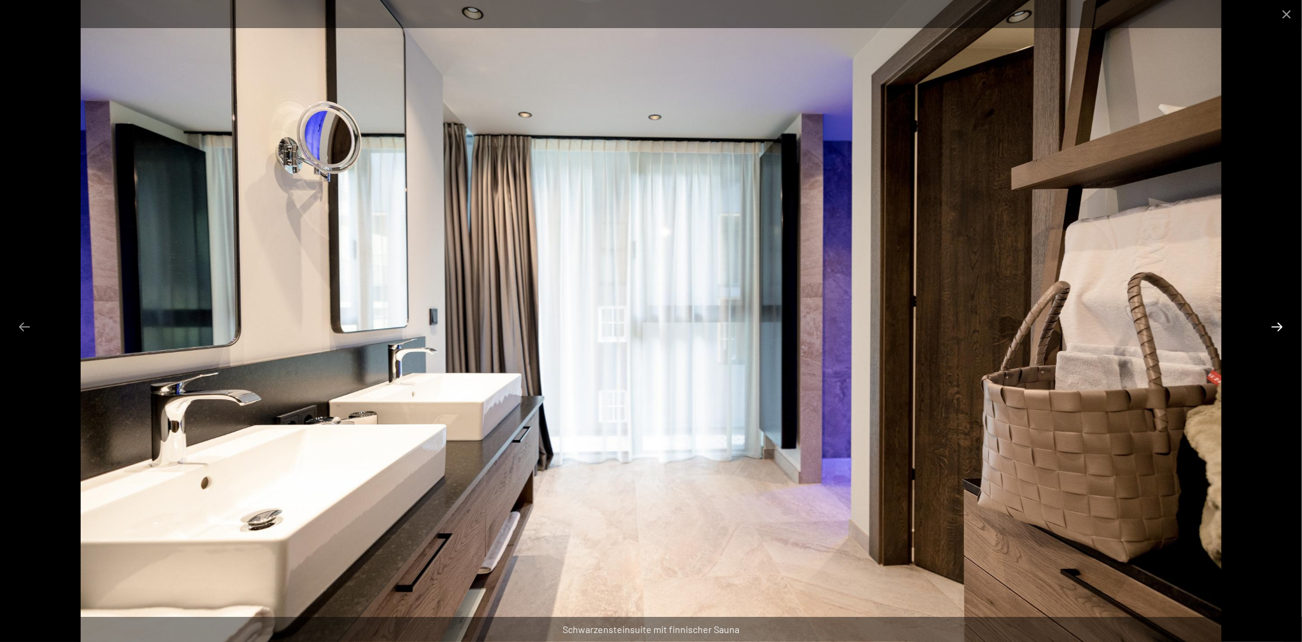
click at [1273, 328] on button "Next slide" at bounding box center [1277, 326] width 25 height 23
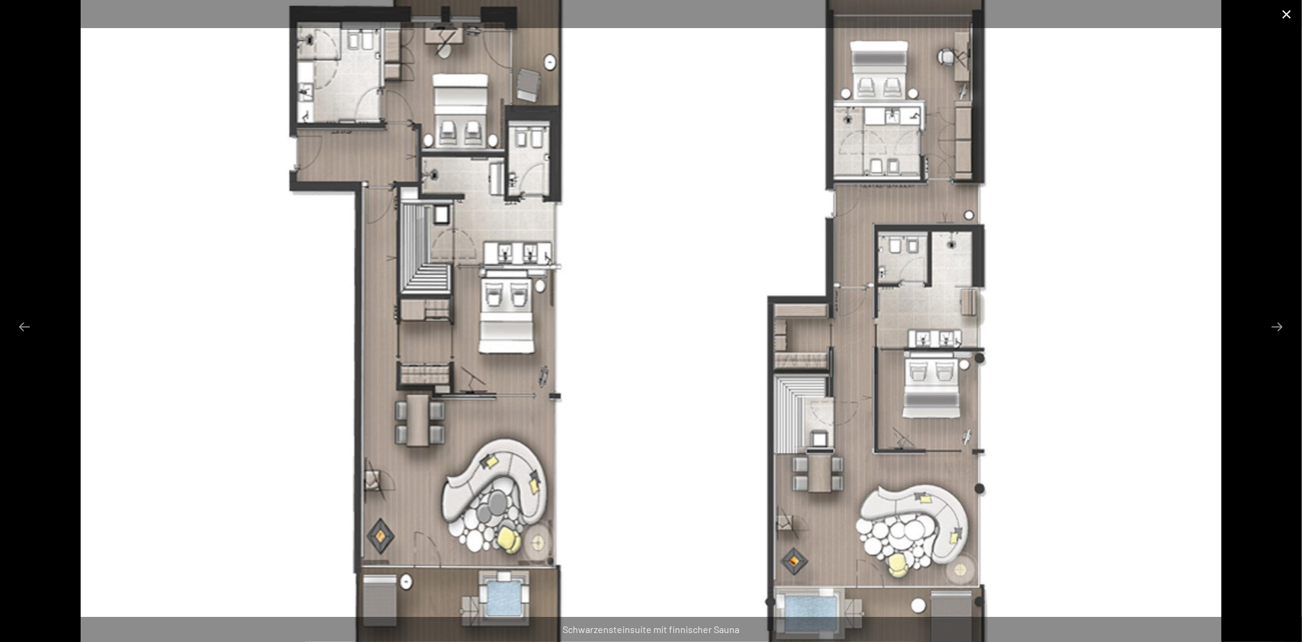
click at [1284, 20] on button "Close gallery" at bounding box center [1287, 14] width 30 height 28
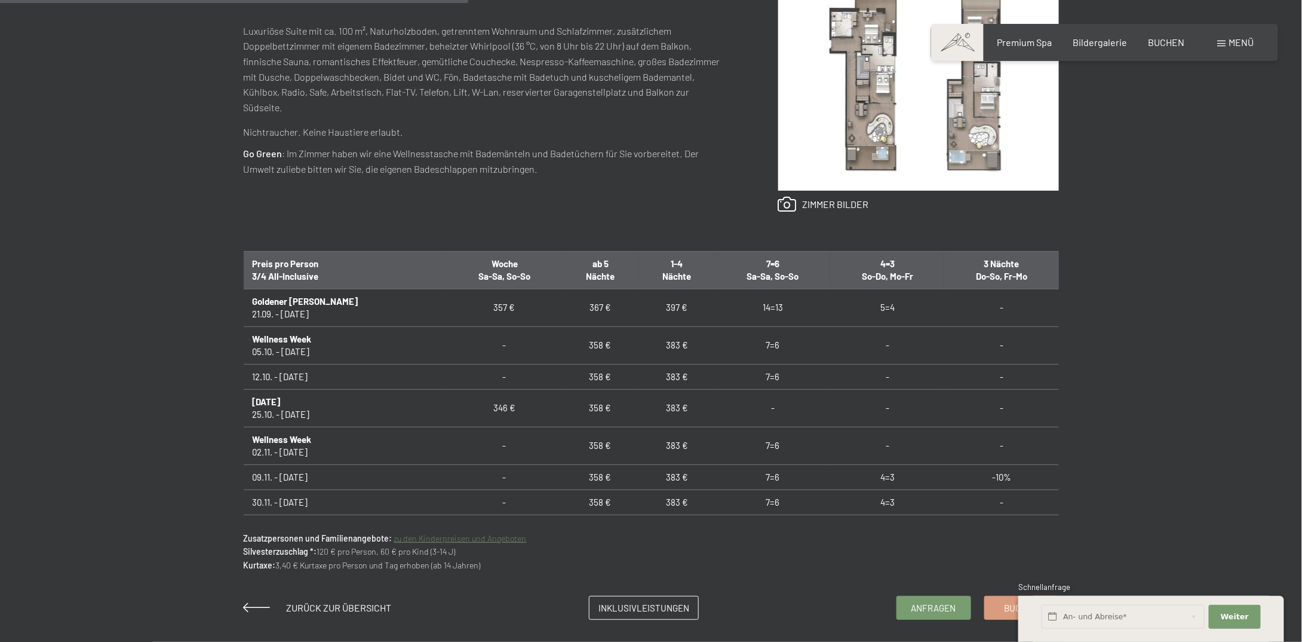
scroll to position [538, 0]
